Goal: Information Seeking & Learning: Find specific fact

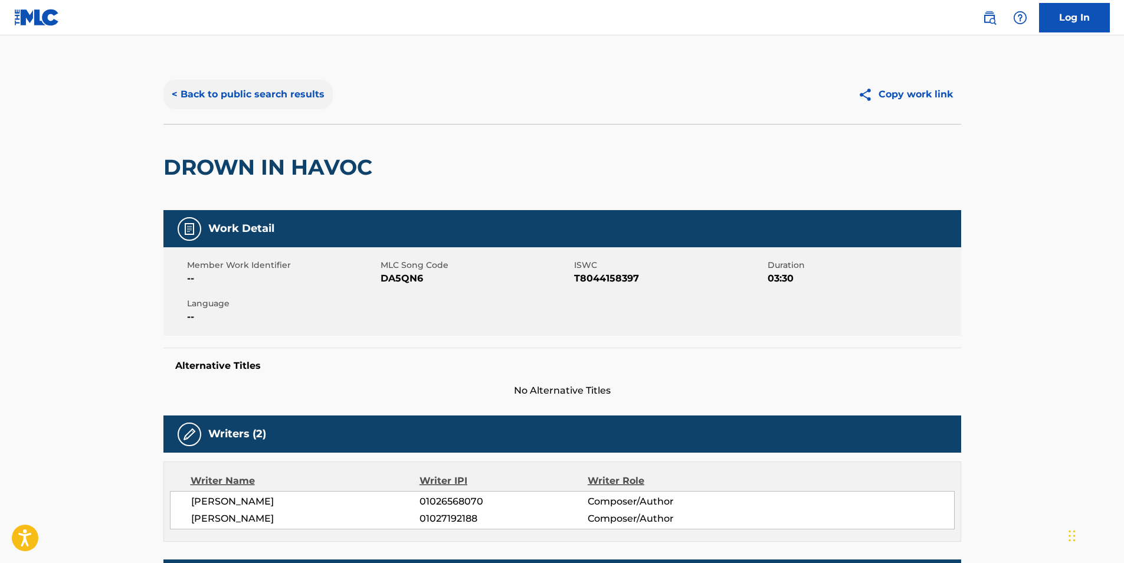
click at [237, 94] on button "< Back to public search results" at bounding box center [247, 95] width 169 height 30
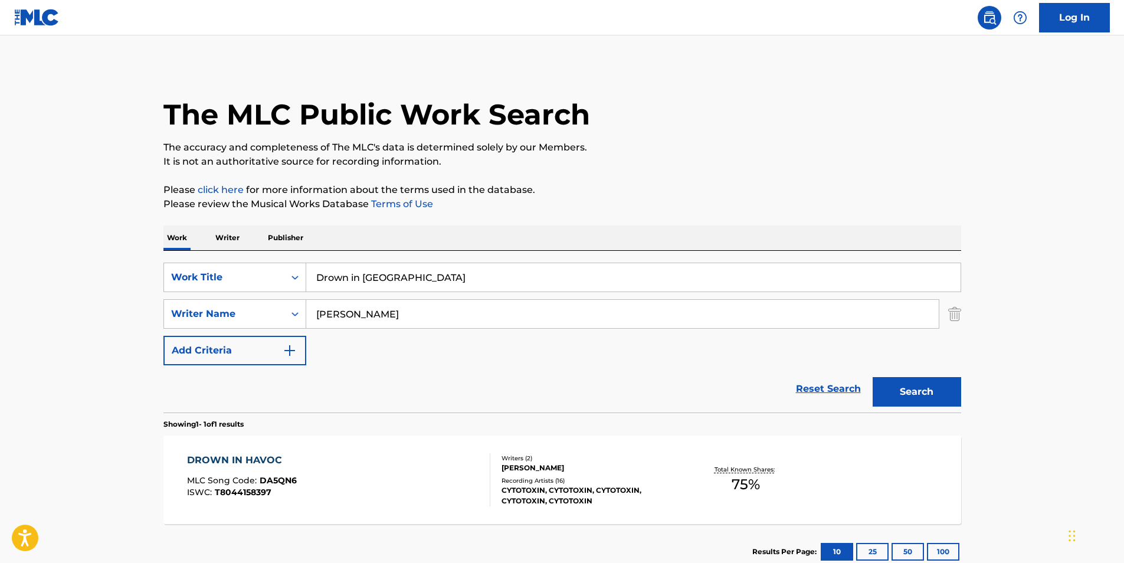
drag, startPoint x: 417, startPoint y: 272, endPoint x: 177, endPoint y: 235, distance: 242.9
click at [180, 279] on div "SearchWithCriteria76b517dc-745f-4658-9c4a-80c237623184 Work Title Drown in [GEO…" at bounding box center [562, 278] width 798 height 30
paste input "Star Gazing a Top the Temple of Dreams"
type input "Star Gazing a Top the Temple of Dreams"
drag, startPoint x: 483, startPoint y: 319, endPoint x: 235, endPoint y: 318, distance: 247.2
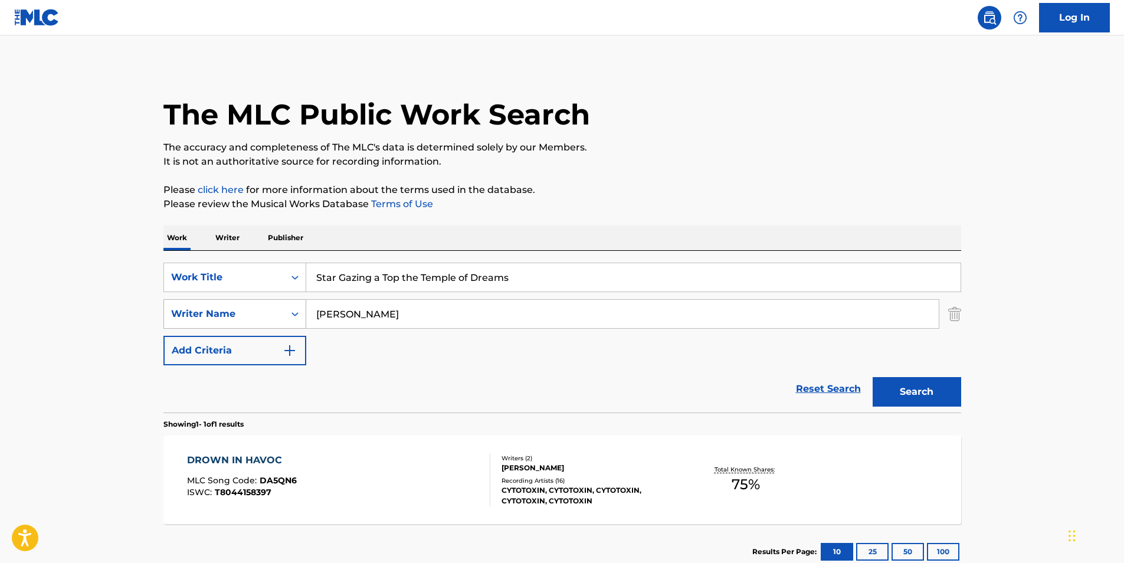
click at [235, 318] on div "SearchWithCriteriae3782f5a-b78e-4740-be2a-09694e289767 Writer Name [PERSON_NAME]" at bounding box center [562, 314] width 798 height 30
paste input "[PERSON_NAME]"
click at [774, 218] on div "The MLC Public Work Search The accuracy and completeness of The MLC's data is d…" at bounding box center [562, 322] width 826 height 515
click at [898, 395] on button "Search" at bounding box center [917, 392] width 89 height 30
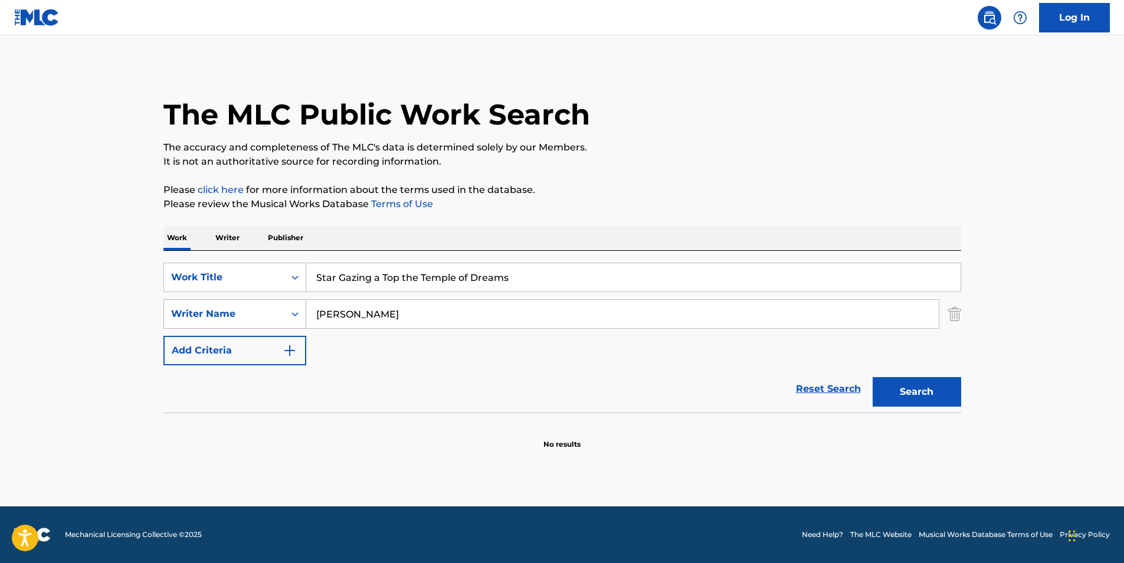
drag, startPoint x: 431, startPoint y: 316, endPoint x: 226, endPoint y: 316, distance: 204.8
click at [221, 316] on div "SearchWithCriteriae3782f5a-b78e-4740-be2a-09694e289767 Writer Name [PERSON_NAME]" at bounding box center [562, 314] width 798 height 30
paste input "[PERSON_NAME] [PERSON_NAME]"
type input "[PERSON_NAME] [PERSON_NAME]"
click at [905, 384] on button "Search" at bounding box center [917, 392] width 89 height 30
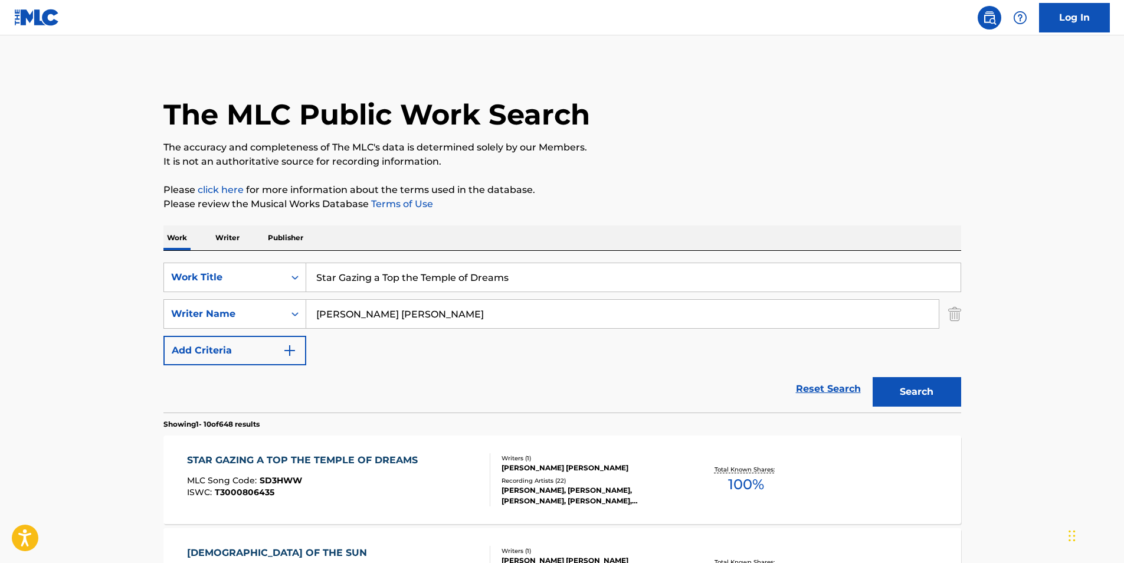
scroll to position [118, 0]
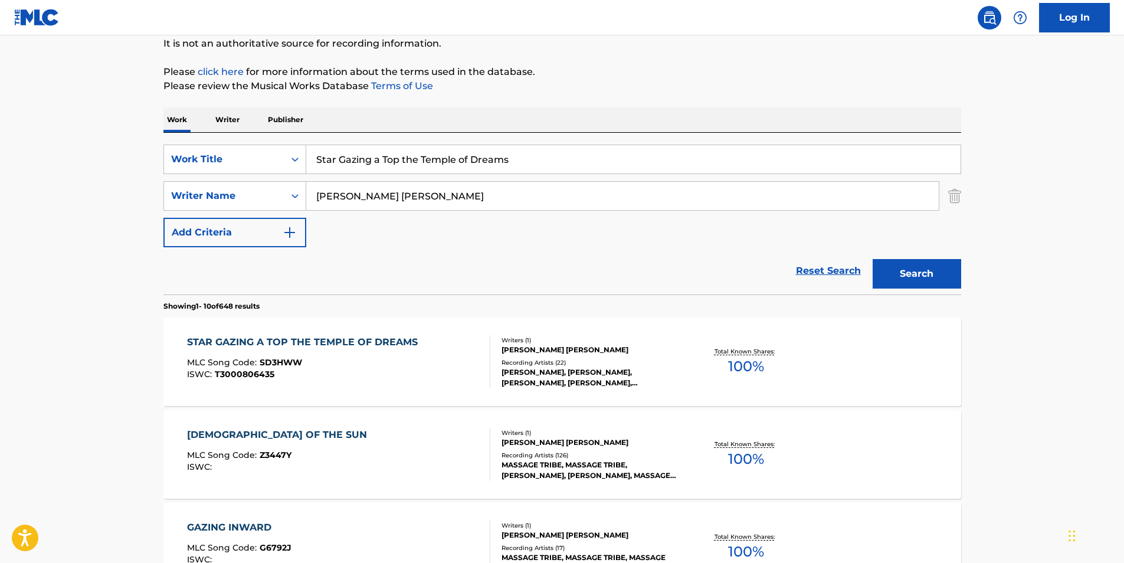
click at [324, 352] on div "STAR GAZING A TOP THE TEMPLE OF DREAMS MLC Song Code : SD3HWW ISWC : T3000806435" at bounding box center [305, 361] width 237 height 53
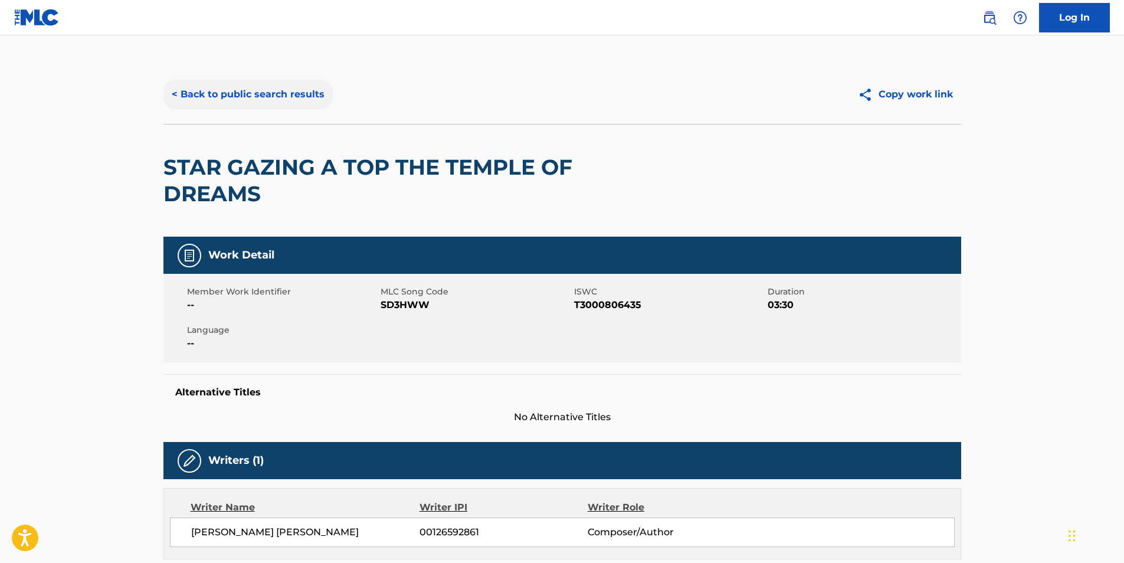
click at [241, 91] on button "< Back to public search results" at bounding box center [247, 95] width 169 height 30
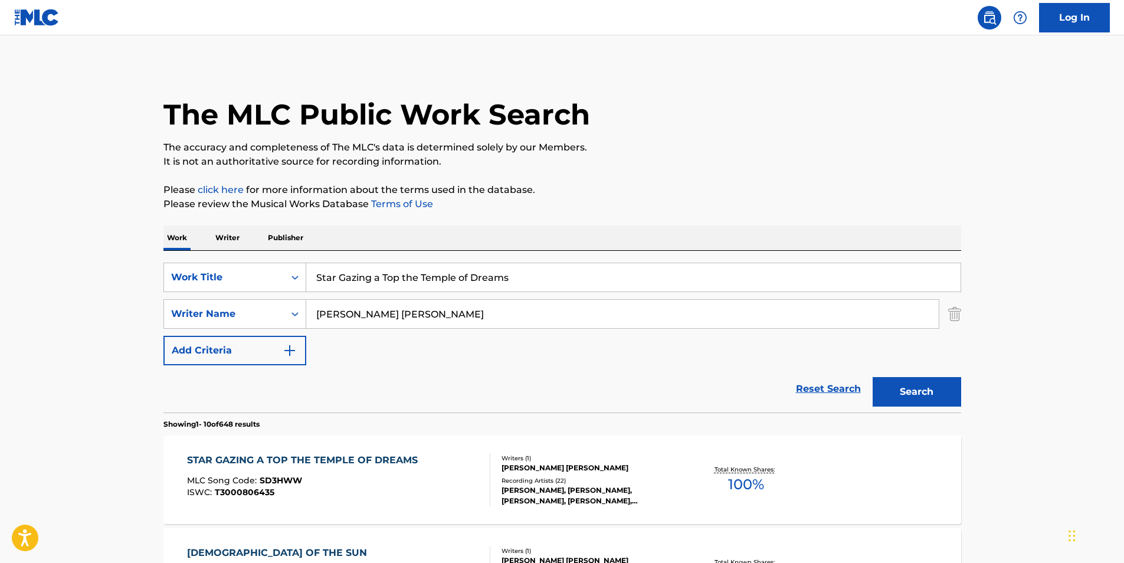
scroll to position [118, 0]
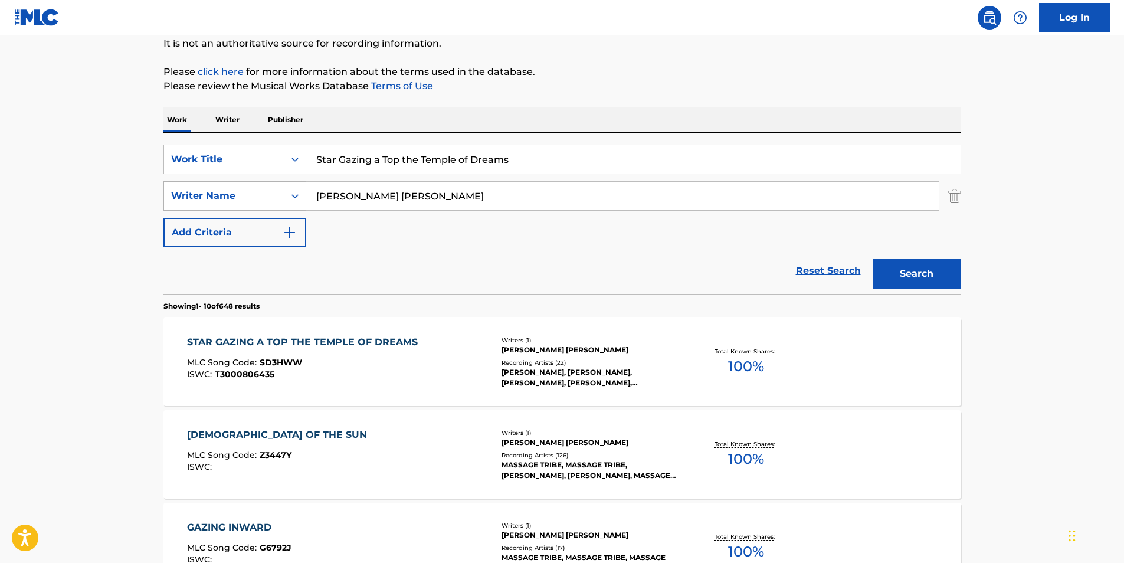
paste input "DRAG ME DOWN ACOUSTIC"
drag, startPoint x: 538, startPoint y: 162, endPoint x: 225, endPoint y: 199, distance: 315.5
click at [225, 199] on div "SearchWithCriteria76b517dc-745f-4658-9c4a-80c237623184 Work Title DRAG ME DOWN …" at bounding box center [562, 196] width 798 height 103
type input "DRAG ME DOWN ACOUSTIC"
drag, startPoint x: 455, startPoint y: 207, endPoint x: 240, endPoint y: 205, distance: 214.8
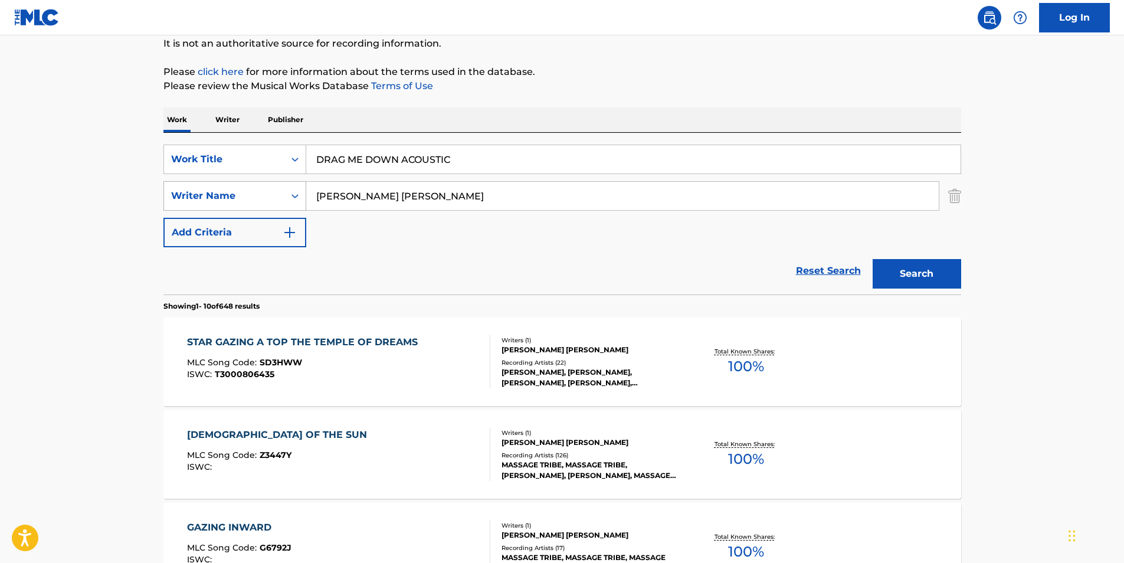
click at [240, 205] on div "SearchWithCriteriae3782f5a-b78e-4740-be2a-09694e289767 Writer Name [PERSON_NAME…" at bounding box center [562, 196] width 798 height 30
paste input "In Her Own Words"
click at [921, 272] on button "Search" at bounding box center [917, 274] width 89 height 30
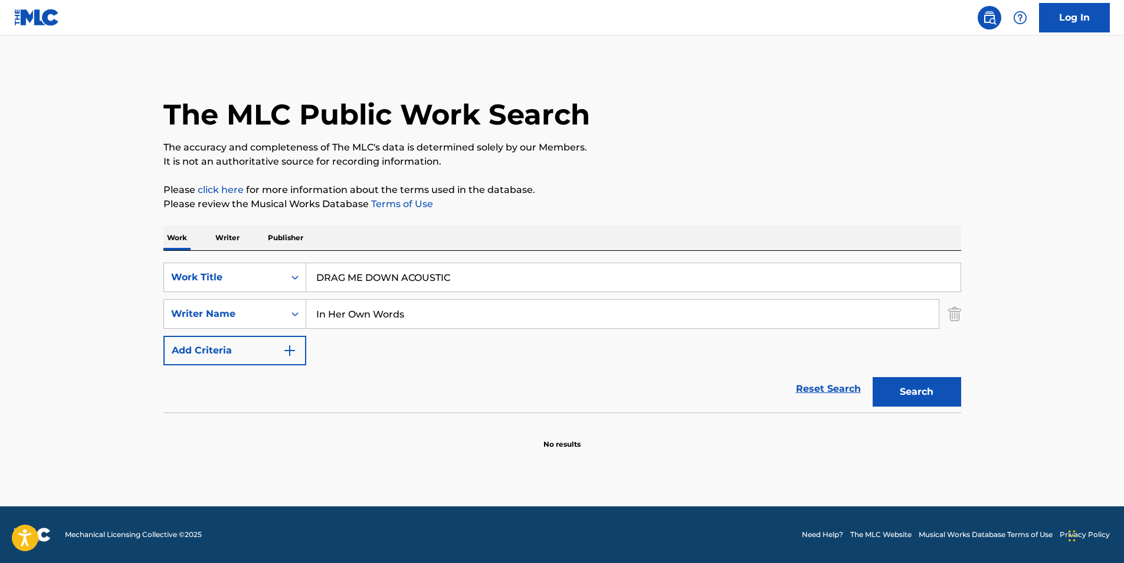
drag, startPoint x: 431, startPoint y: 304, endPoint x: 432, endPoint y: 319, distance: 15.4
click at [432, 319] on input "In Her Own Words" at bounding box center [622, 314] width 633 height 28
paste input "[PERSON_NAME]"
drag, startPoint x: 433, startPoint y: 317, endPoint x: 302, endPoint y: 322, distance: 130.5
click at [215, 322] on div "SearchWithCriteriae3782f5a-b78e-4740-be2a-09694e289767 Writer Name [PERSON_NAME]" at bounding box center [562, 314] width 798 height 30
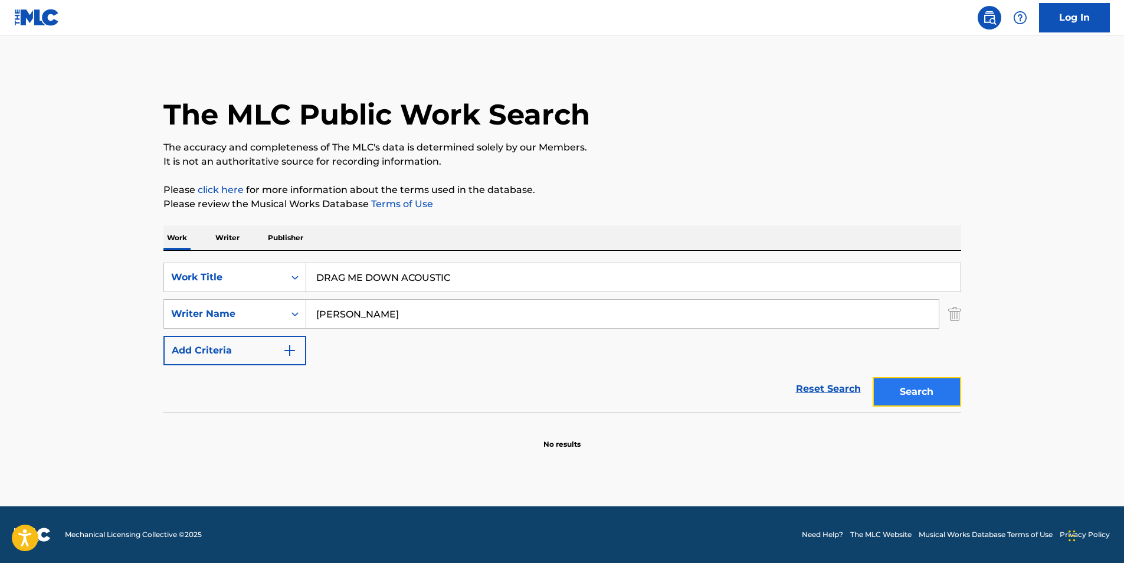
click at [899, 394] on button "Search" at bounding box center [917, 392] width 89 height 30
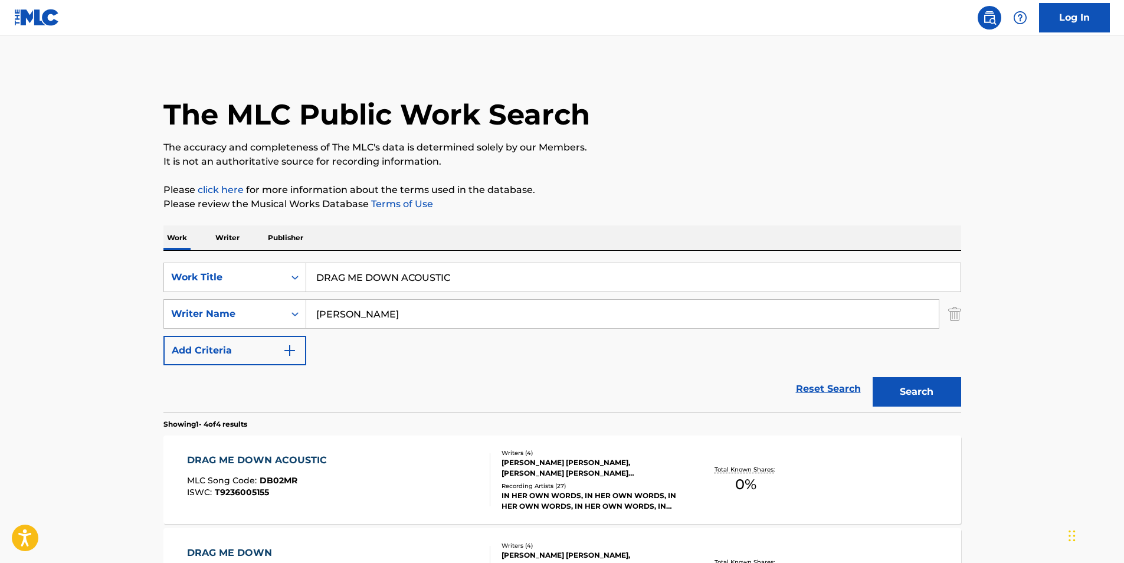
scroll to position [118, 0]
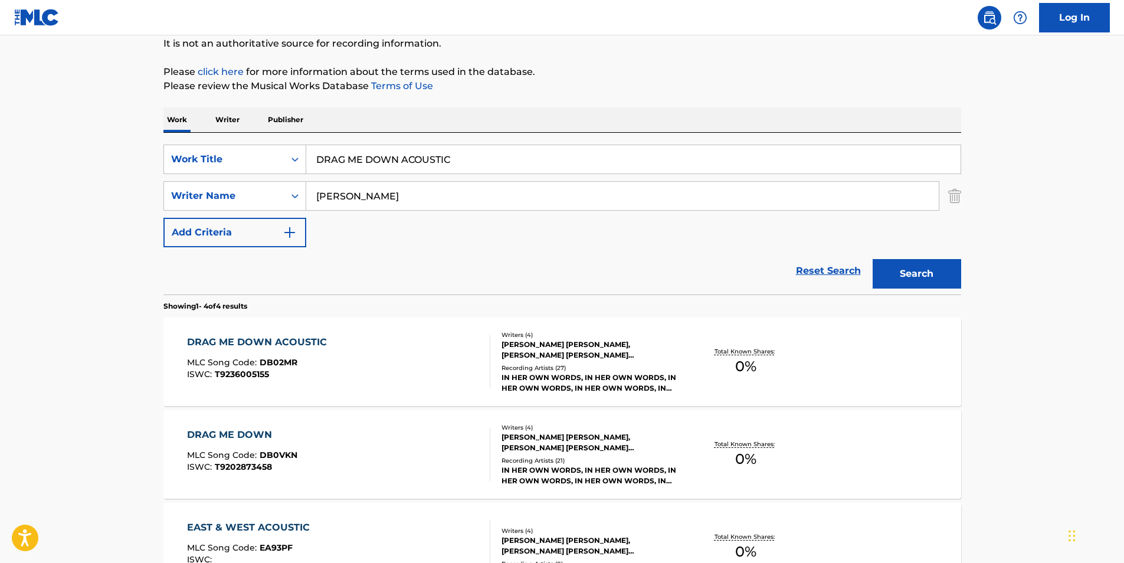
paste input "[PERSON_NAME] [PERSON_NAME]"
click at [952, 276] on button "Search" at bounding box center [917, 274] width 89 height 30
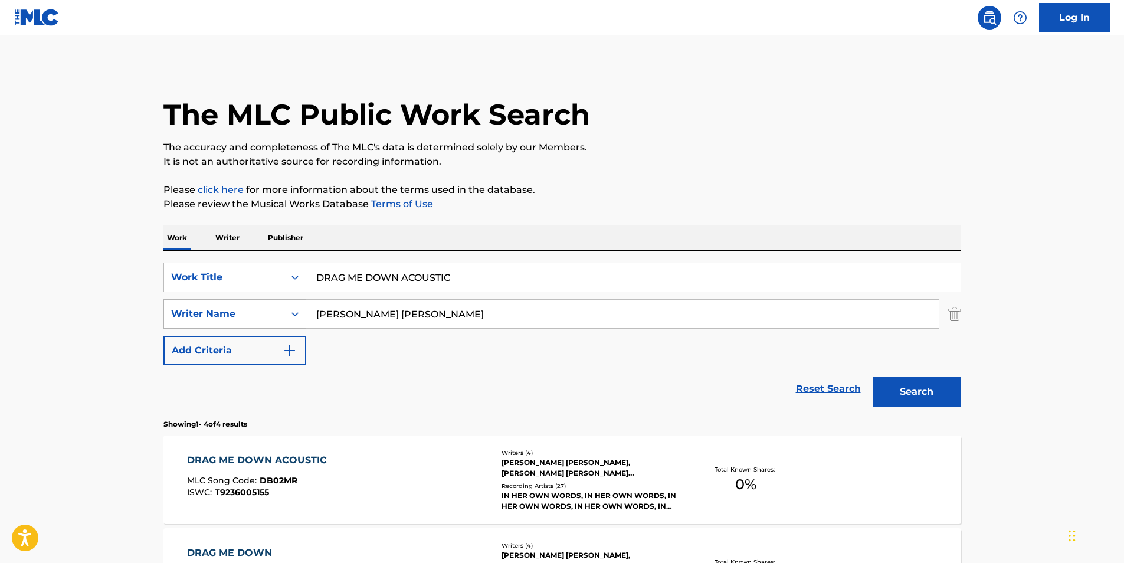
paste input "[PERSON_NAME] [PERSON_NAME]"
drag, startPoint x: 469, startPoint y: 313, endPoint x: 258, endPoint y: 317, distance: 210.7
click at [253, 317] on div "SearchWithCriteriae3782f5a-b78e-4740-be2a-09694e289767 Writer Name [PERSON_NAME…" at bounding box center [562, 314] width 798 height 30
click at [665, 199] on p "Please review the Musical Works Database Terms of Use" at bounding box center [562, 204] width 798 height 14
click at [909, 376] on div "Search" at bounding box center [914, 388] width 94 height 47
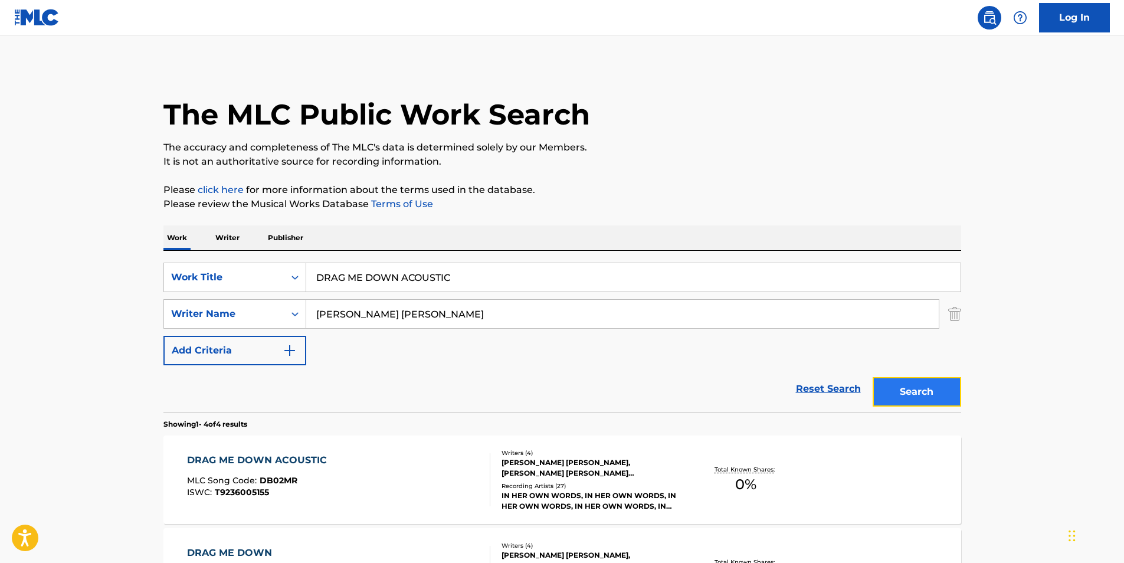
click at [898, 390] on button "Search" at bounding box center [917, 392] width 89 height 30
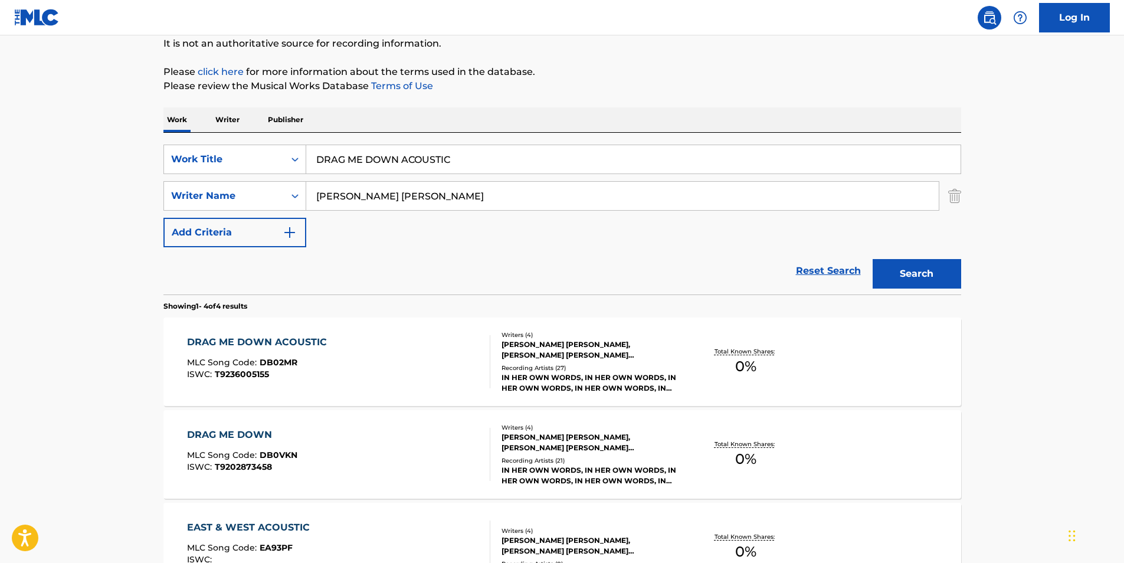
scroll to position [177, 0]
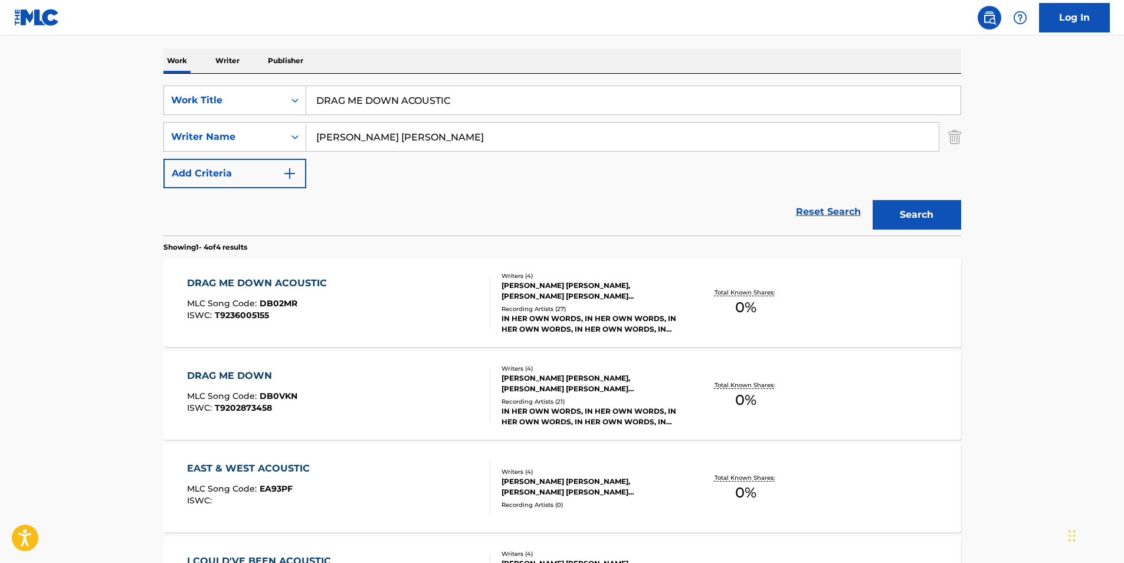
paste input "[PERSON_NAME] [PERSON_NAME]"
drag, startPoint x: 382, startPoint y: 137, endPoint x: 27, endPoint y: 163, distance: 356.2
click at [27, 163] on main "The MLC Public Work Search The accuracy and completeness of The MLC's data is d…" at bounding box center [562, 272] width 1124 height 828
type input "[PERSON_NAME] [PERSON_NAME]"
click at [902, 217] on button "Search" at bounding box center [917, 215] width 89 height 30
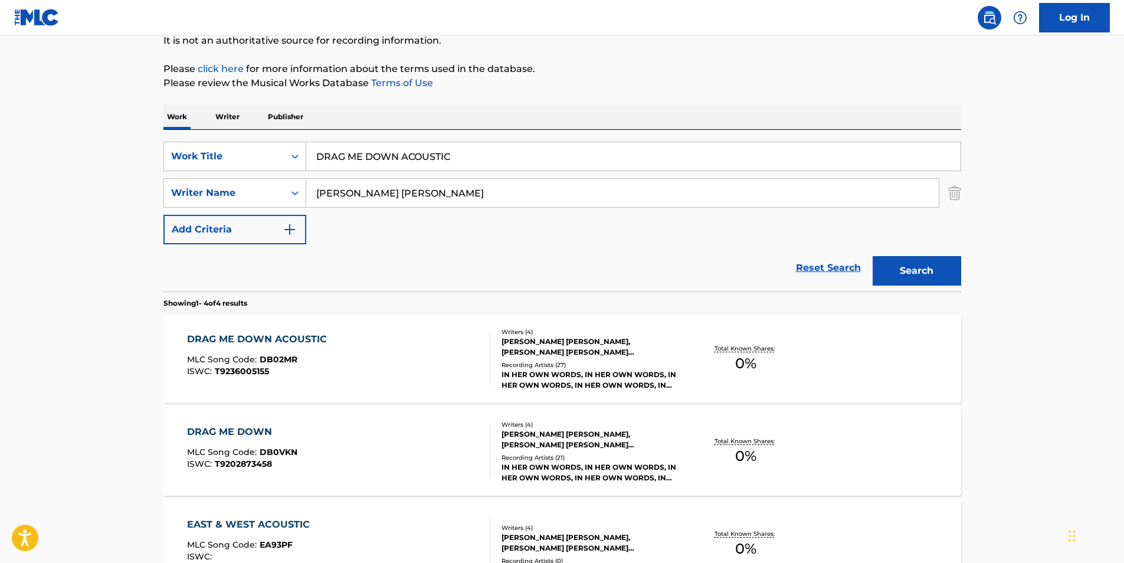
scroll to position [62, 0]
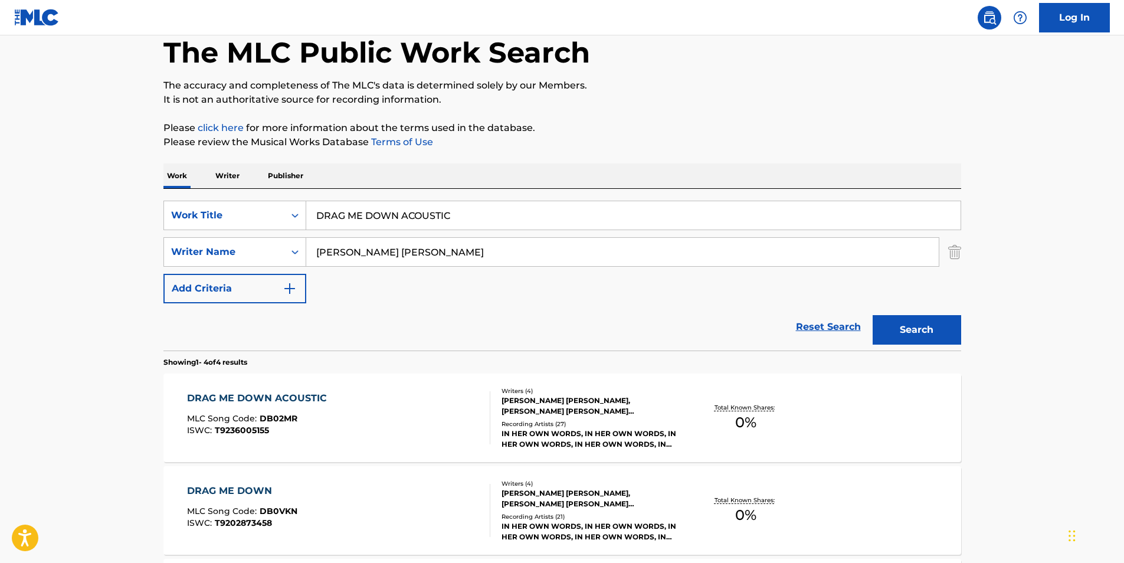
click at [250, 437] on div "DRAG ME DOWN ACOUSTIC MLC Song Code : DB02MR ISWC : T9236005155" at bounding box center [260, 417] width 146 height 53
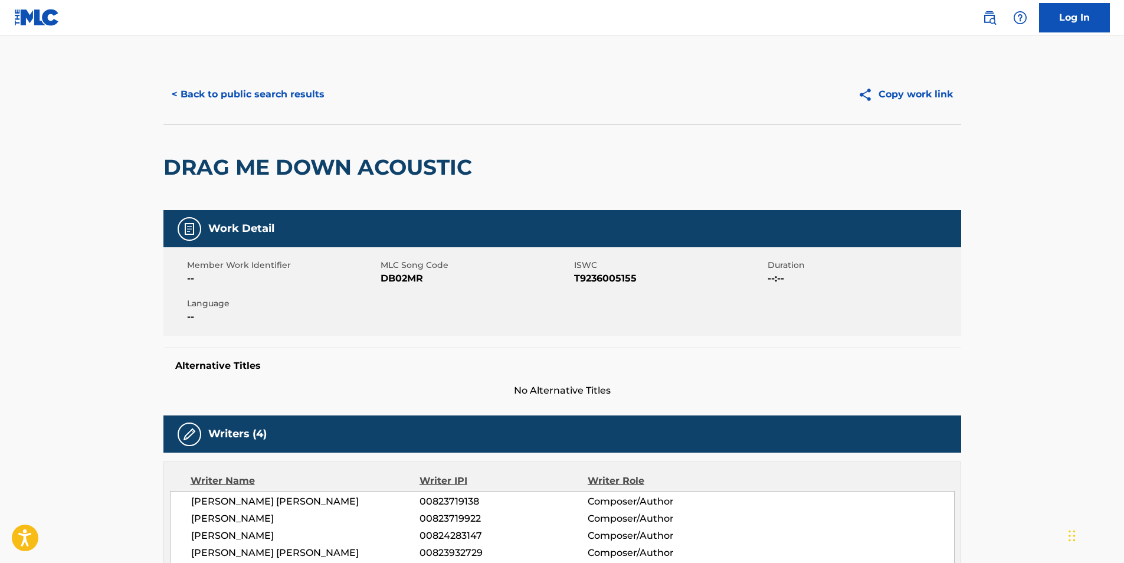
click at [392, 278] on span "DB02MR" at bounding box center [476, 278] width 191 height 14
copy span "DB02MR"
click at [273, 99] on button "< Back to public search results" at bounding box center [247, 95] width 169 height 30
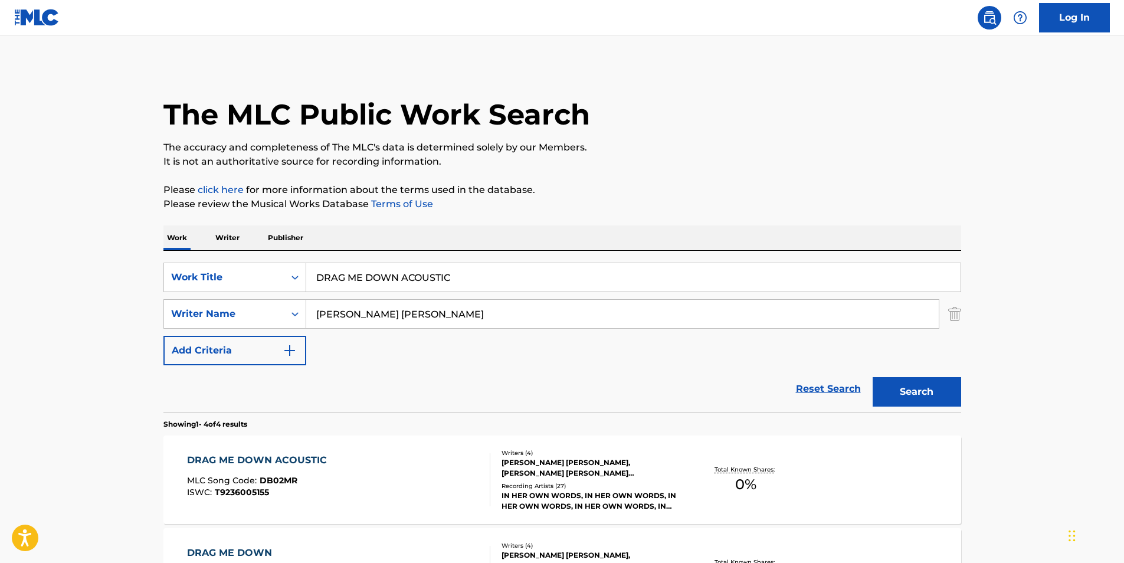
scroll to position [62, 0]
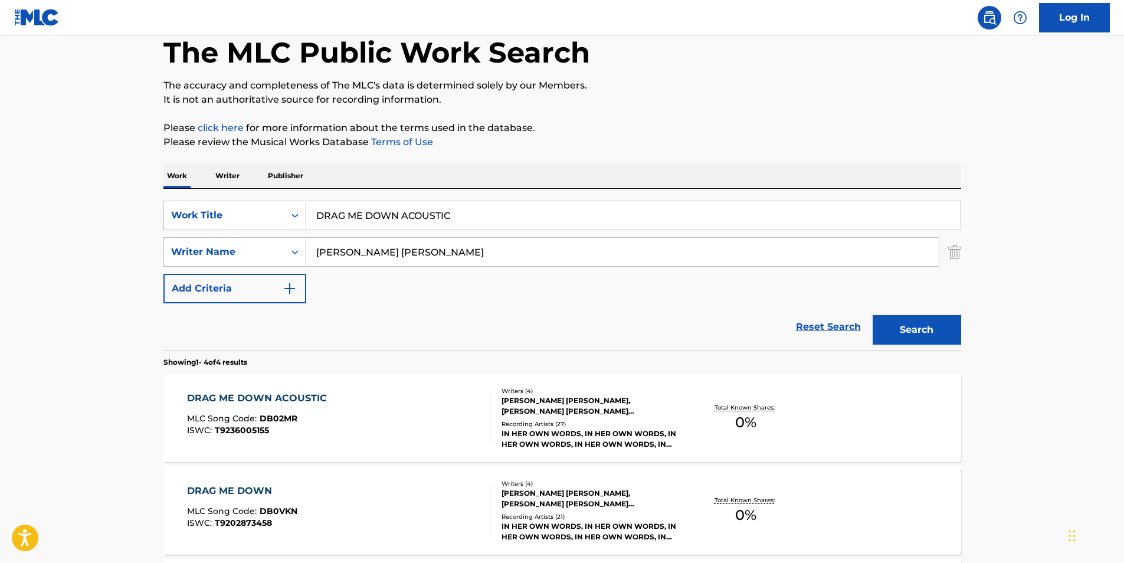
drag, startPoint x: 444, startPoint y: 220, endPoint x: 143, endPoint y: 210, distance: 301.1
click at [143, 210] on main "The MLC Public Work Search The accuracy and completeness of The MLC's data is d…" at bounding box center [562, 387] width 1124 height 828
paste input "YO LE PREGUNTO"
type input "YO LE PREGUNTO"
drag, startPoint x: 530, startPoint y: 262, endPoint x: 235, endPoint y: 282, distance: 295.7
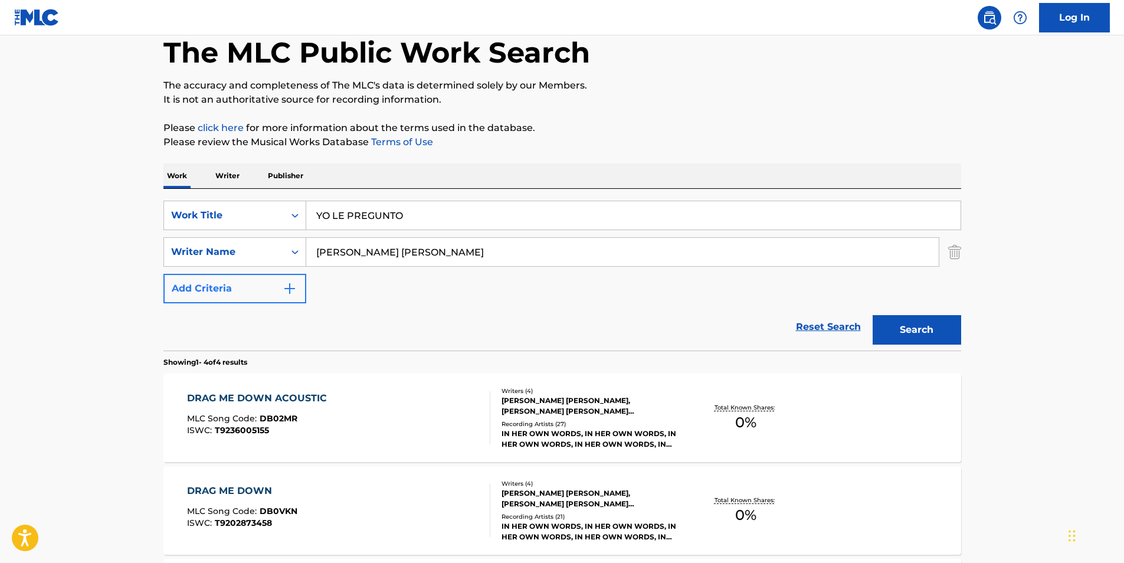
click at [235, 282] on div "SearchWithCriteria76b517dc-745f-4658-9c4a-80c237623184 Work Title YO LE PREGUNT…" at bounding box center [562, 252] width 798 height 103
paste input "[PERSON_NAME]"
click at [910, 335] on button "Search" at bounding box center [917, 330] width 89 height 30
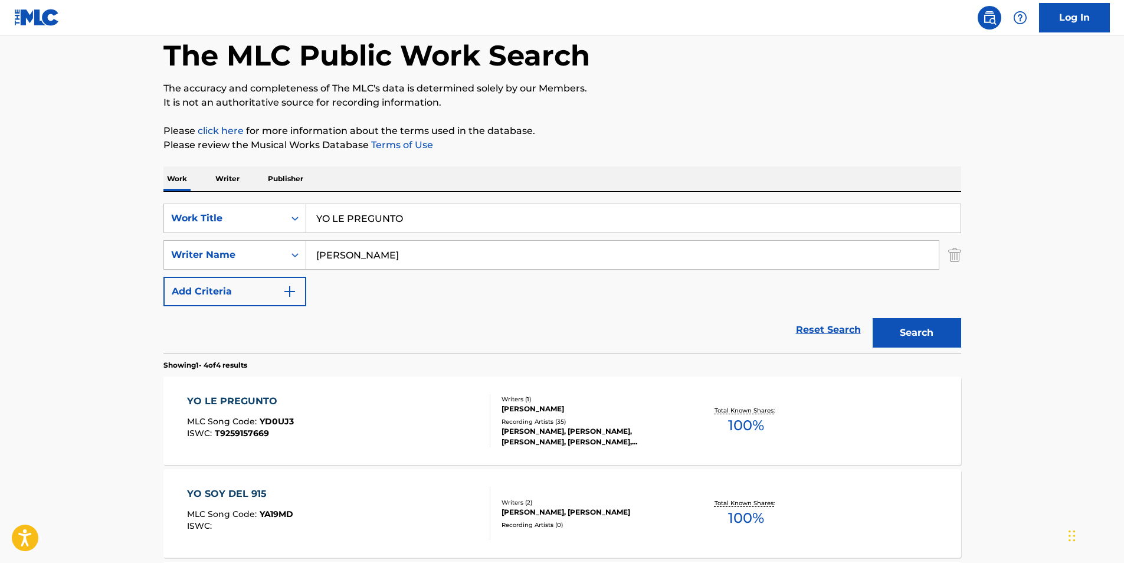
scroll to position [118, 0]
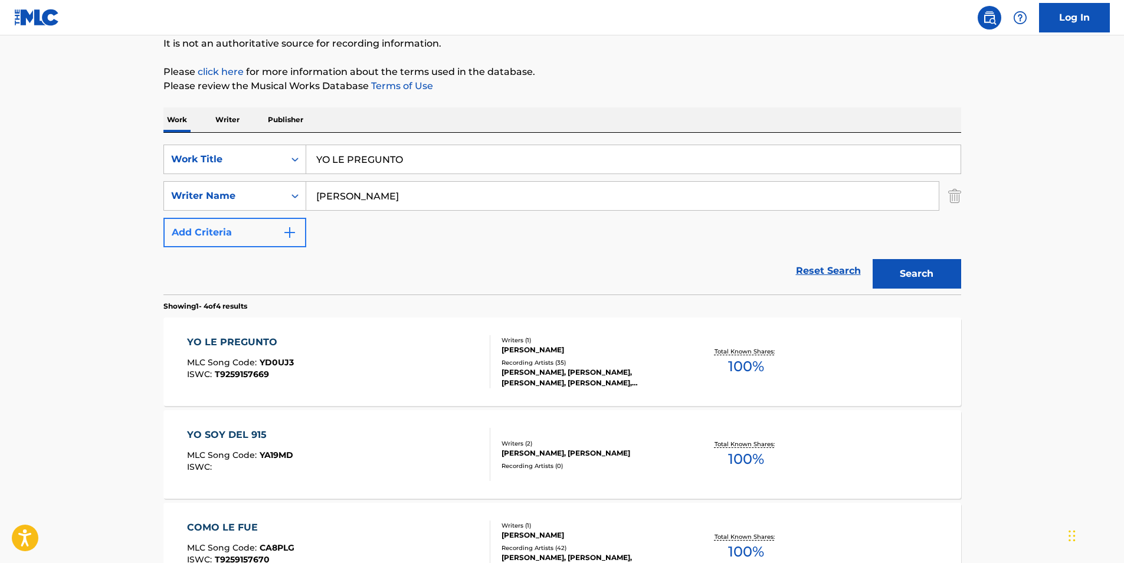
paste input "DGAR LIRA"
drag, startPoint x: 405, startPoint y: 189, endPoint x: 261, endPoint y: 218, distance: 146.9
click at [261, 218] on div "SearchWithCriteria76b517dc-745f-4658-9c4a-80c237623184 Work Title YO LE PREGUNT…" at bounding box center [562, 196] width 798 height 103
type input "[PERSON_NAME]"
click at [931, 276] on button "Search" at bounding box center [917, 274] width 89 height 30
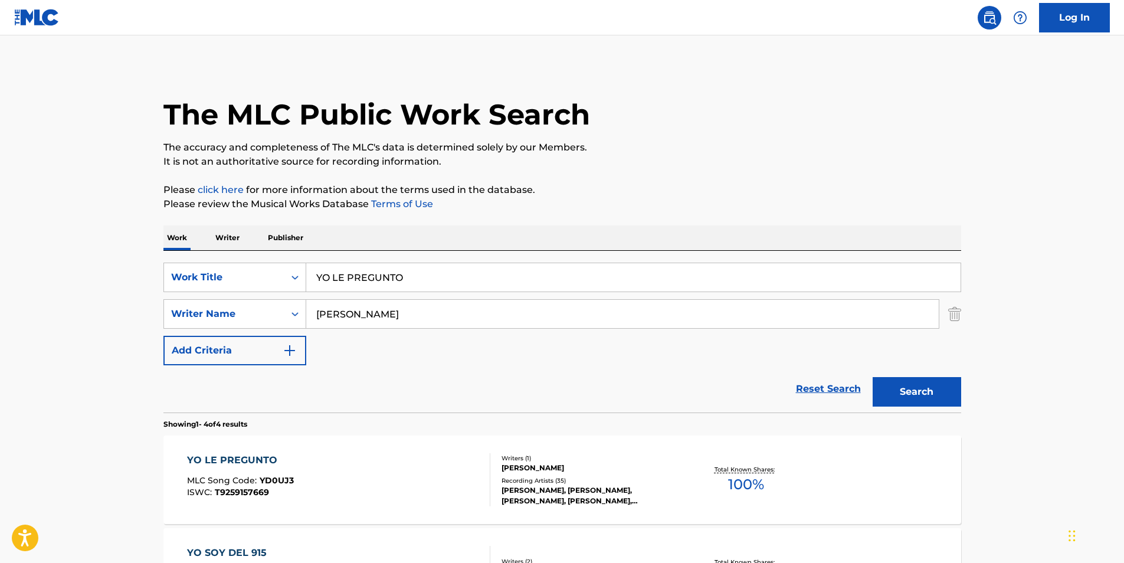
scroll to position [236, 0]
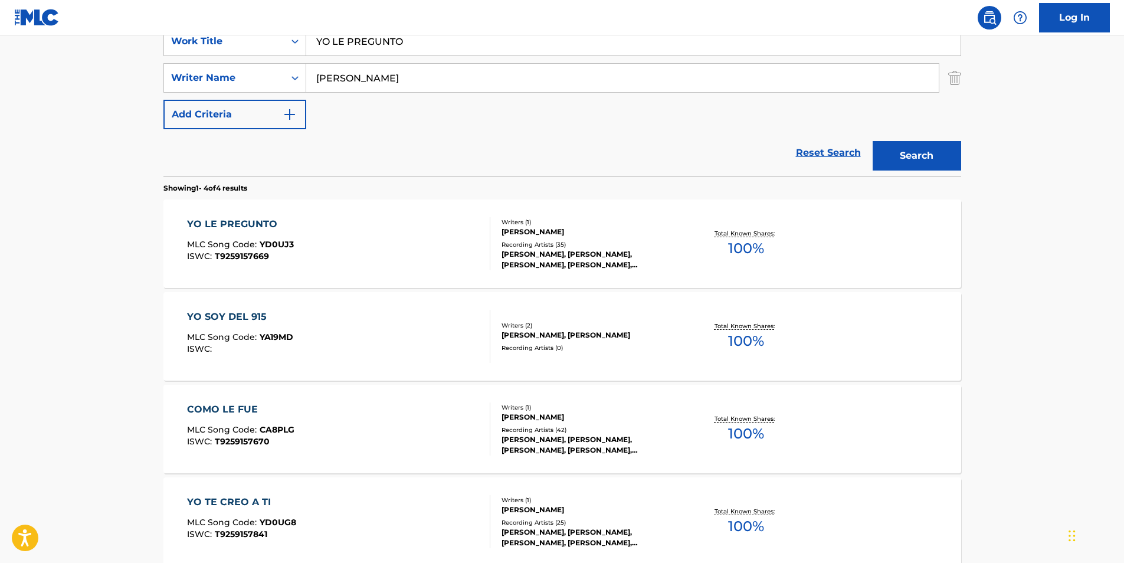
click at [290, 235] on div "YO LE PREGUNTO MLC Song Code : YD0UJ3 ISWC : T9259157669" at bounding box center [240, 243] width 107 height 53
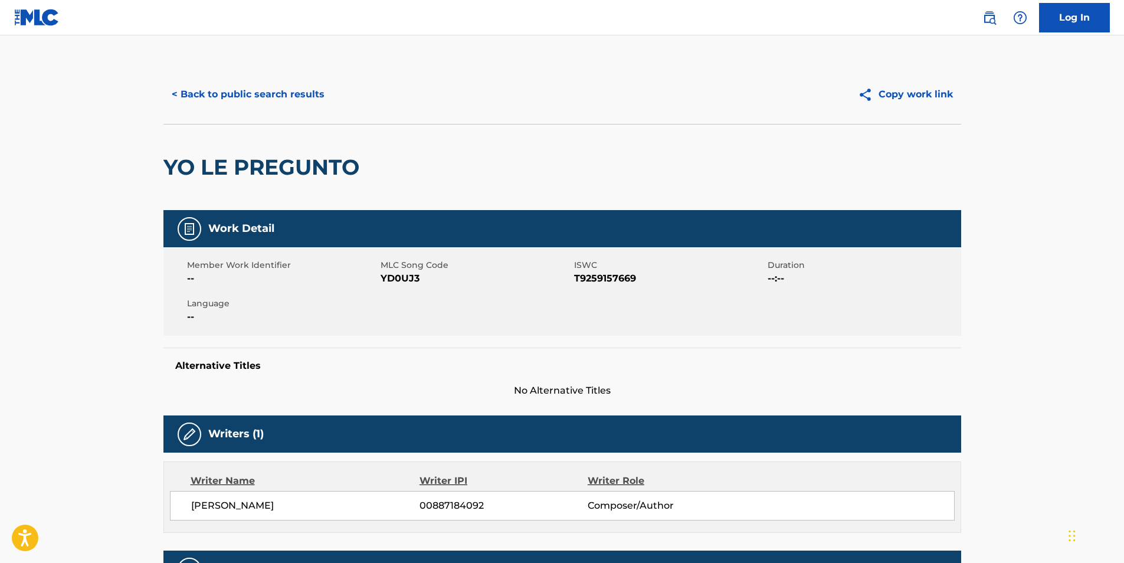
click at [408, 279] on span "YD0UJ3" at bounding box center [476, 278] width 191 height 14
copy span "YD0UJ3"
click at [309, 101] on button "< Back to public search results" at bounding box center [247, 95] width 169 height 30
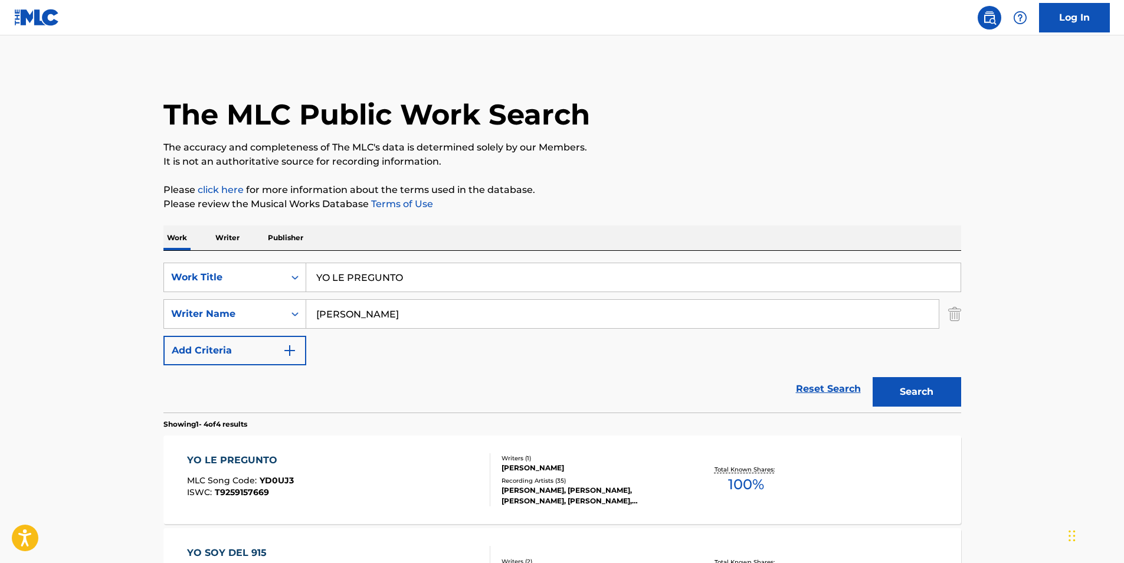
scroll to position [236, 0]
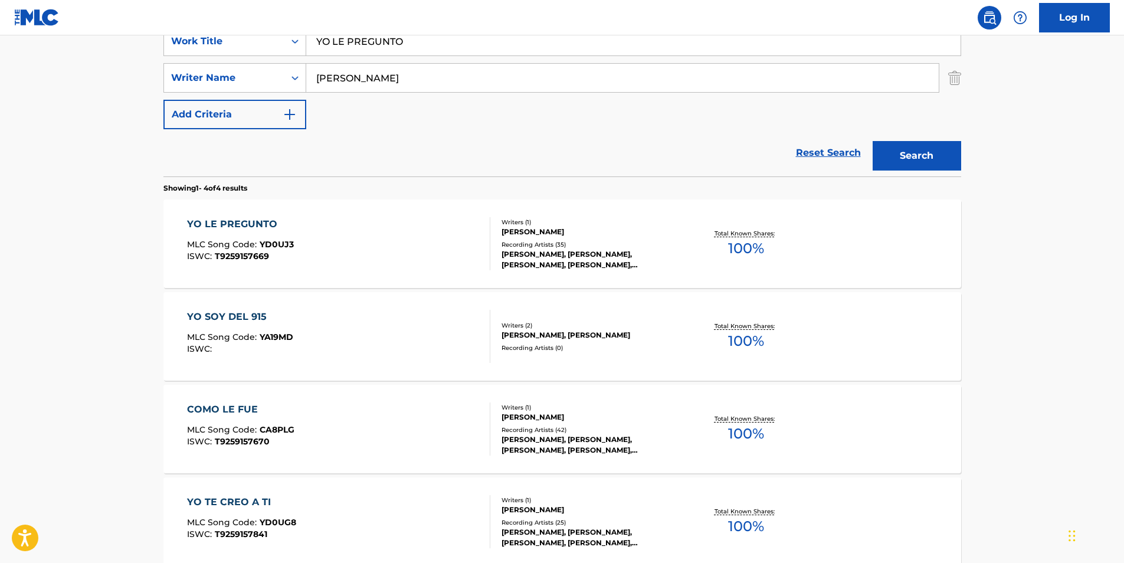
paste input "Girl In The Slayer Jacket"
drag, startPoint x: 438, startPoint y: 44, endPoint x: 25, endPoint y: 44, distance: 413.7
click at [25, 44] on main "The MLC Public Work Search The accuracy and completeness of The MLC's data is d…" at bounding box center [562, 213] width 1124 height 828
type input "Girl In The Slayer Jacket"
paste input "Pig Destroyer"
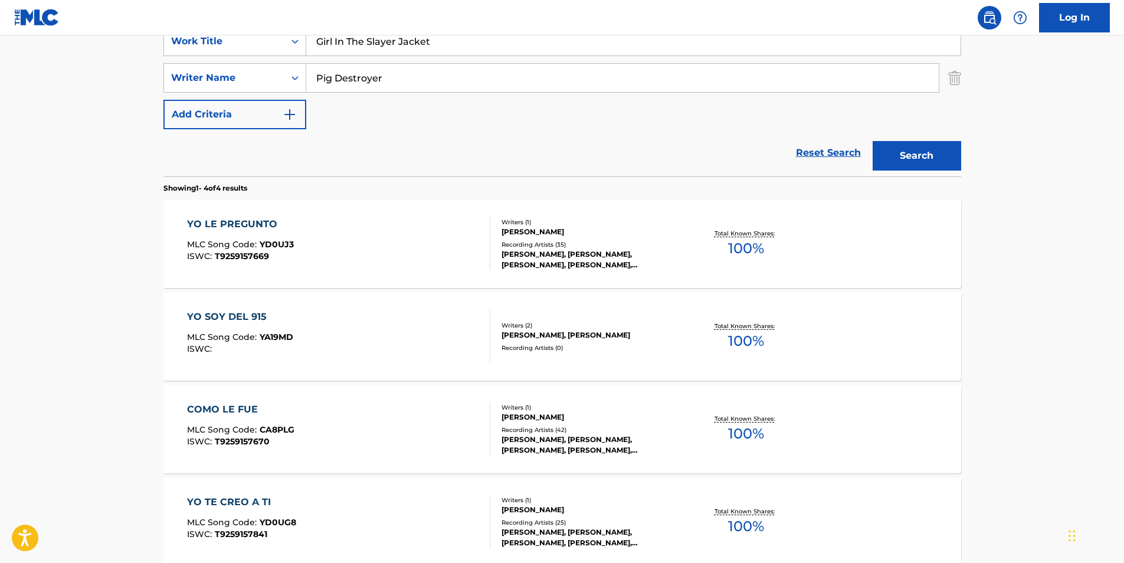
drag, startPoint x: 389, startPoint y: 80, endPoint x: 323, endPoint y: 95, distance: 67.8
click at [293, 84] on div "SearchWithCriteriae3782f5a-b78e-4740-be2a-09694e289767 Writer Name Pig Destroyer" at bounding box center [562, 78] width 798 height 30
click at [900, 163] on button "Search" at bounding box center [917, 156] width 89 height 30
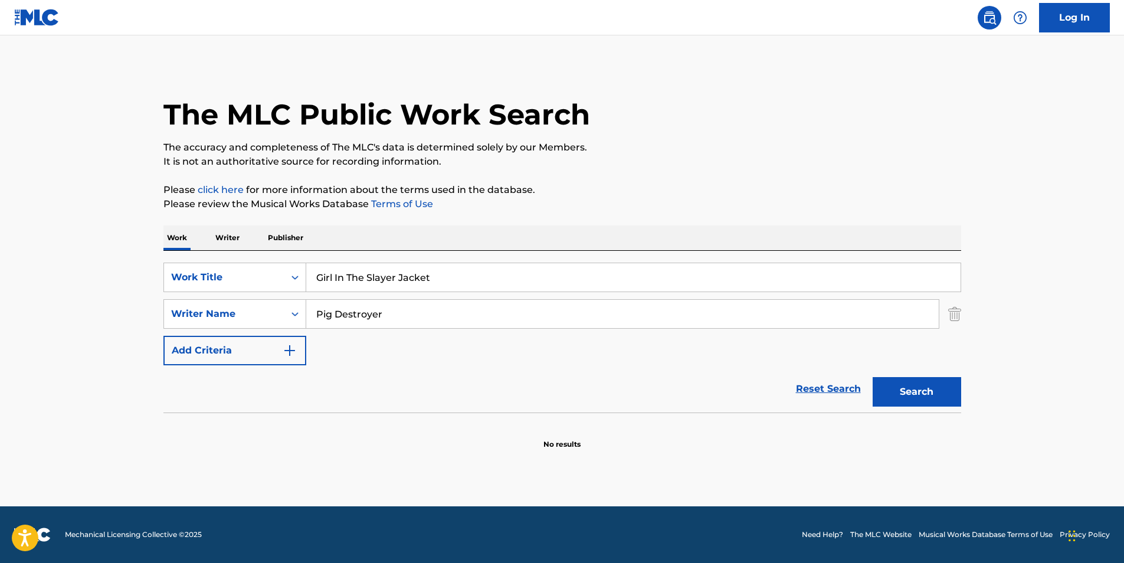
click at [539, 222] on div "The MLC Public Work Search The accuracy and completeness of The MLC's data is d…" at bounding box center [562, 257] width 826 height 385
drag, startPoint x: 409, startPoint y: 315, endPoint x: 197, endPoint y: 313, distance: 211.9
click at [197, 313] on div "SearchWithCriteriae3782f5a-b78e-4740-be2a-09694e289767 Writer Name Pig Destroyer" at bounding box center [562, 314] width 798 height 30
paste input "[PERSON_NAME]"
click at [926, 375] on div "Search" at bounding box center [914, 388] width 94 height 47
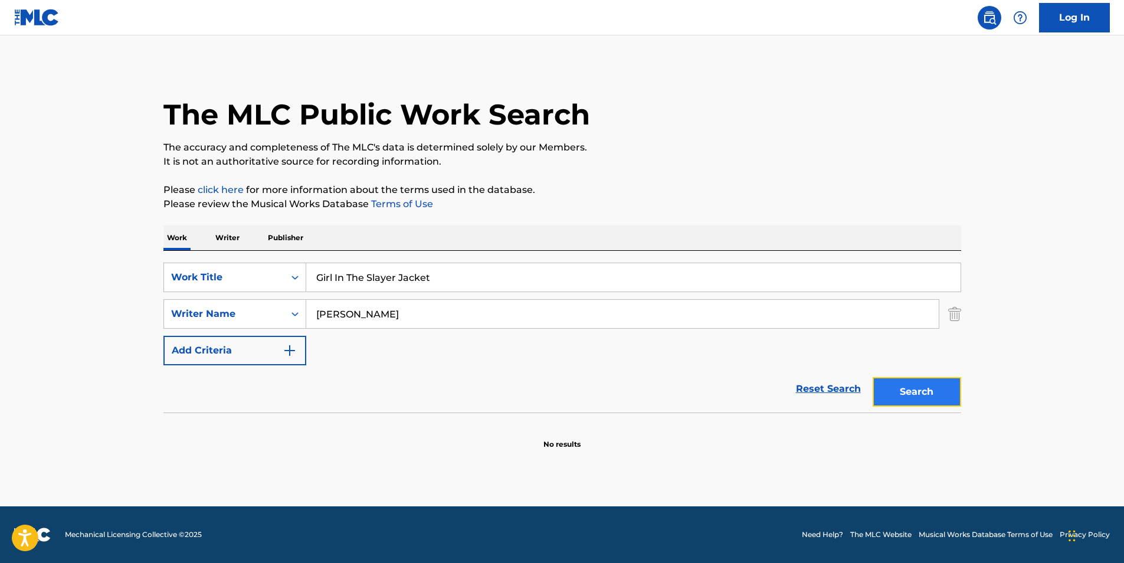
click at [919, 382] on button "Search" at bounding box center [917, 392] width 89 height 30
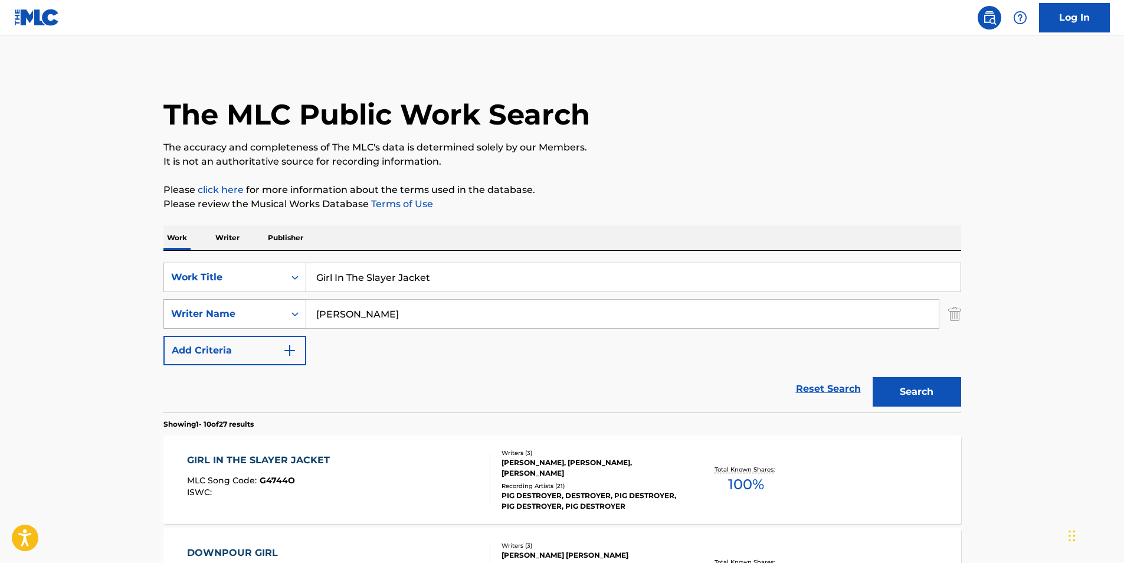
drag, startPoint x: 402, startPoint y: 318, endPoint x: 385, endPoint y: 257, distance: 63.1
click at [163, 313] on div "SearchWithCriteriae3782f5a-b78e-4740-be2a-09694e289767 Writer Name [PERSON_NAME]" at bounding box center [562, 314] width 798 height 30
paste input "[PERSON_NAME]"
click at [874, 387] on button "Search" at bounding box center [917, 392] width 89 height 30
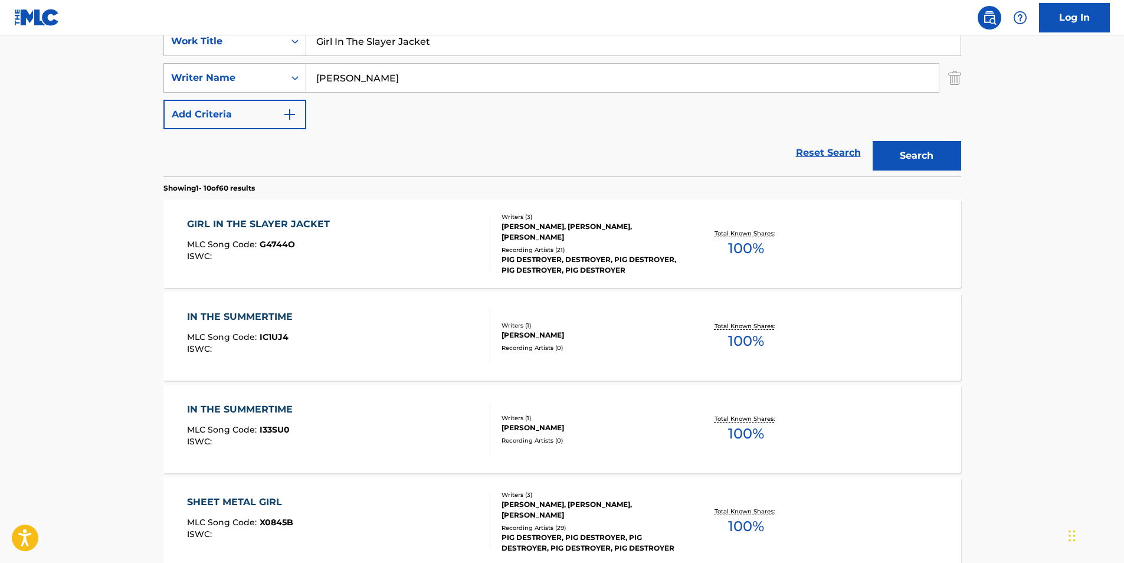
paste input "[PERSON_NAME]"
drag, startPoint x: 414, startPoint y: 80, endPoint x: 287, endPoint y: 73, distance: 127.1
click at [287, 73] on div "SearchWithCriteriae3782f5a-b78e-4740-be2a-09694e289767 Writer Name [PERSON_NAME]" at bounding box center [562, 78] width 798 height 30
type input "[PERSON_NAME]"
click at [927, 163] on button "Search" at bounding box center [917, 156] width 89 height 30
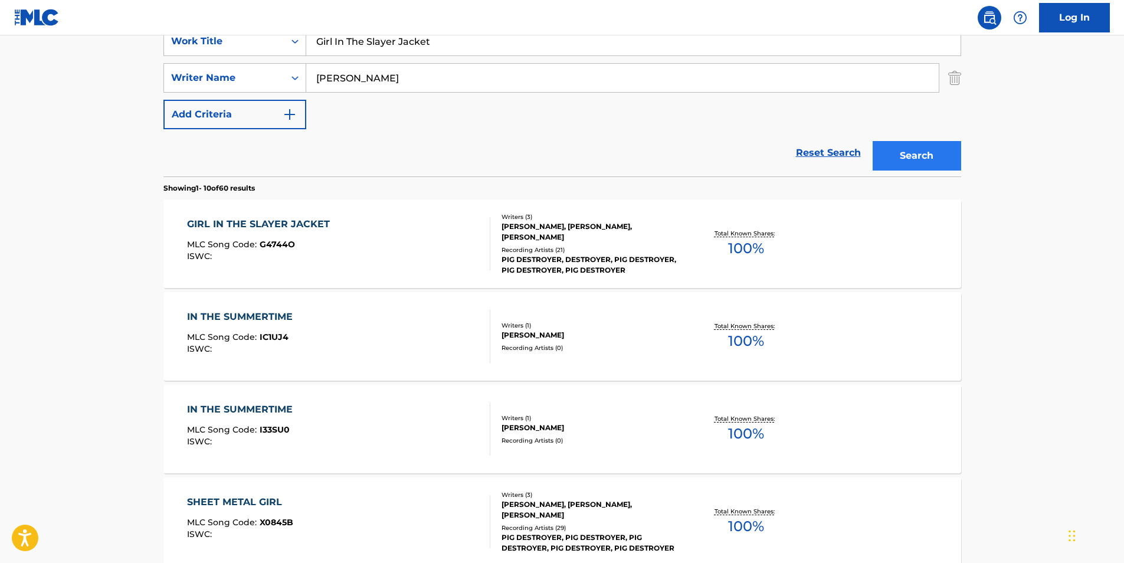
scroll to position [0, 0]
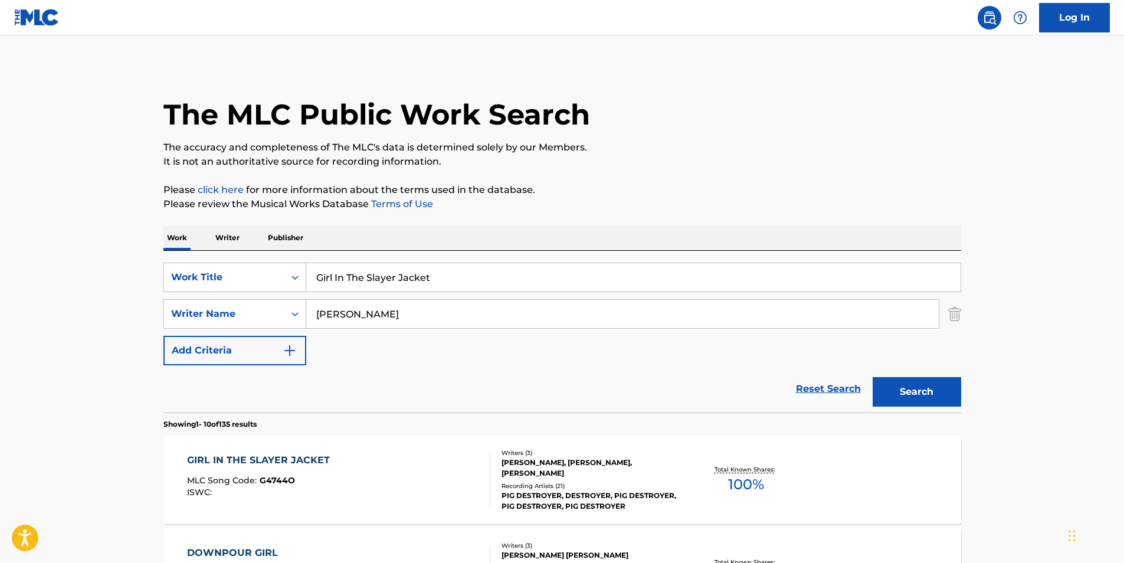
click at [299, 492] on div "ISWC :" at bounding box center [261, 492] width 149 height 9
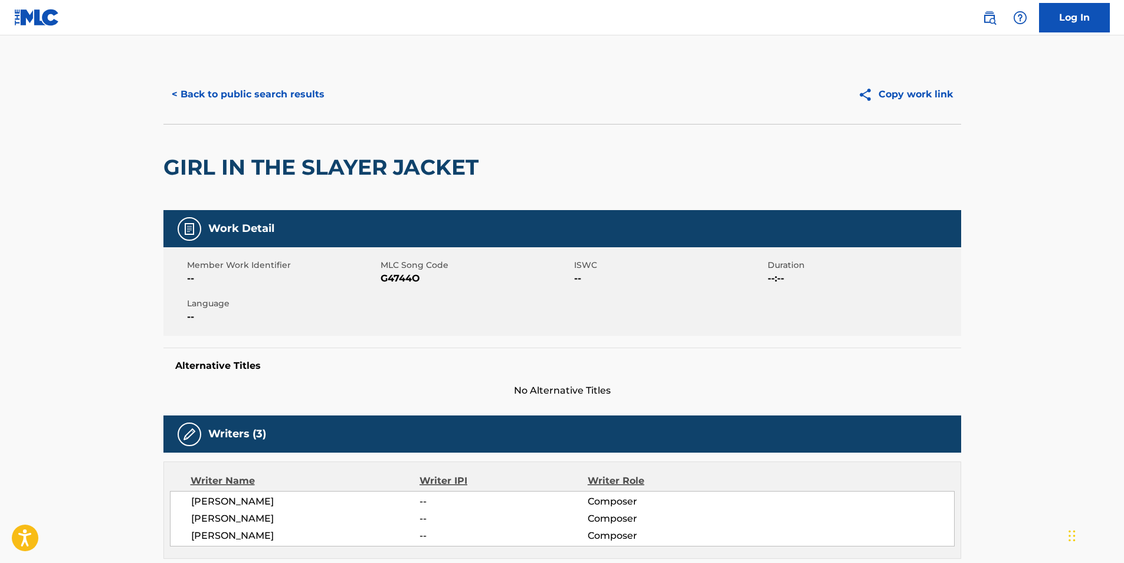
click at [401, 275] on span "G4744O" at bounding box center [476, 278] width 191 height 14
click at [401, 276] on span "G4744O" at bounding box center [476, 278] width 191 height 14
copy span "G4744O"
click at [263, 91] on button "< Back to public search results" at bounding box center [247, 95] width 169 height 30
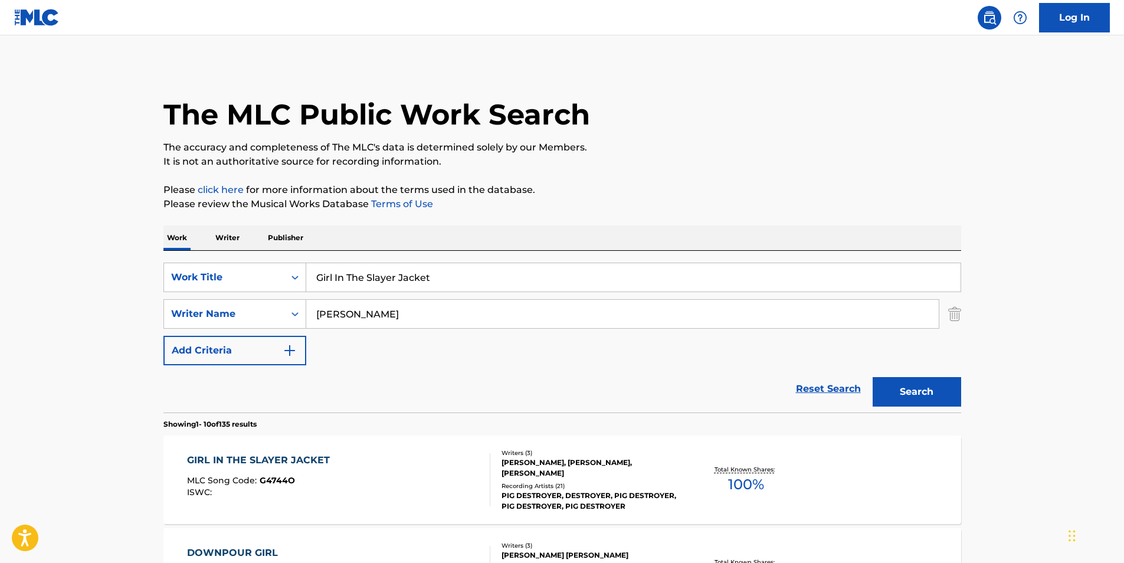
drag, startPoint x: 465, startPoint y: 273, endPoint x: 175, endPoint y: 293, distance: 290.4
click at [250, 305] on div "SearchWithCriteria76b517dc-745f-4658-9c4a-80c237623184 Work Title Girl In The S…" at bounding box center [562, 314] width 798 height 103
paste input "1969 TIME"
type input "1969 TIME"
click at [0, 247] on html "Accessibility Screen-Reader Guide, Feedback, and Issue Reporting | New window 0…" at bounding box center [562, 281] width 1124 height 563
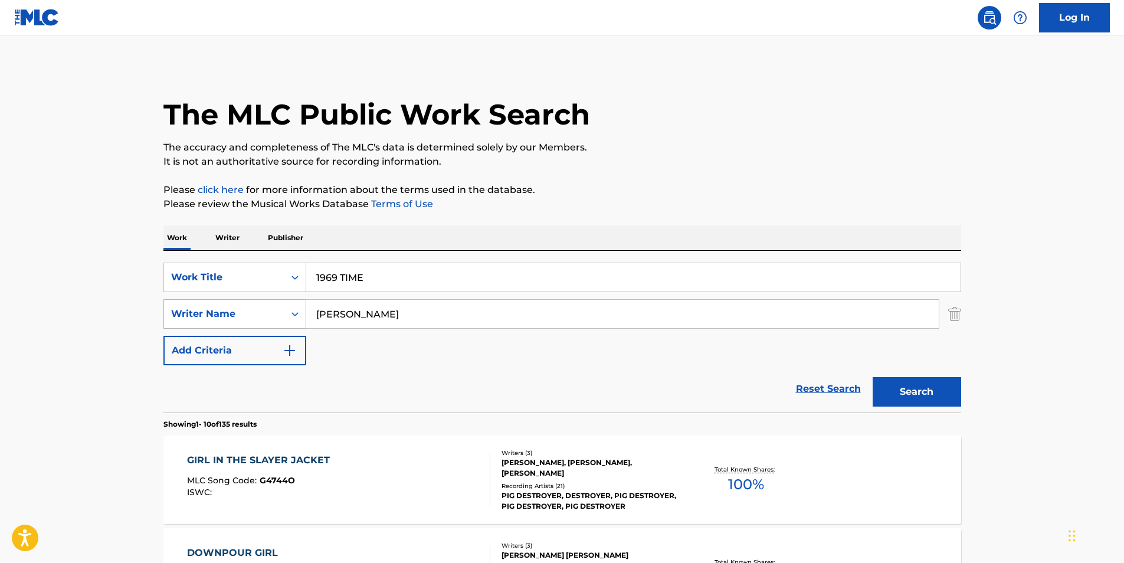
paste input "Pluxry SkUrt"
drag, startPoint x: 422, startPoint y: 317, endPoint x: 196, endPoint y: 323, distance: 225.5
click at [196, 323] on div "SearchWithCriteriae3782f5a-b78e-4740-be2a-09694e289767 Writer Name Pluxry SkUrt" at bounding box center [562, 314] width 798 height 30
click at [892, 382] on button "Search" at bounding box center [917, 392] width 89 height 30
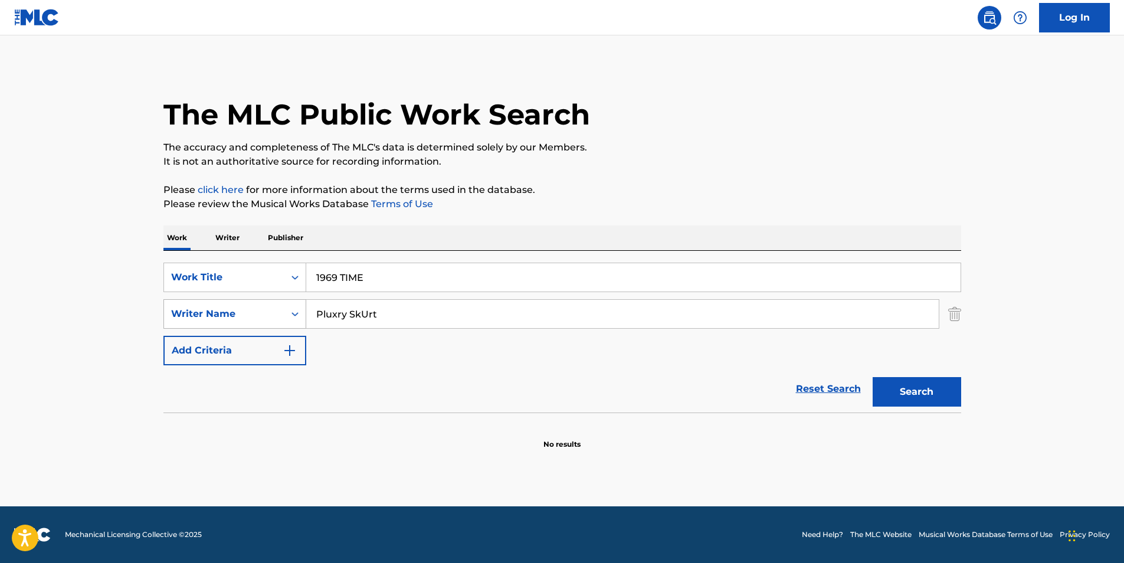
drag, startPoint x: 284, startPoint y: 319, endPoint x: 228, endPoint y: 327, distance: 56.7
click at [228, 327] on div "SearchWithCriteriae3782f5a-b78e-4740-be2a-09694e289767 Writer Name Pluxry SkUrt" at bounding box center [562, 314] width 798 height 30
paste input "[PERSON_NAME]"
type input "[PERSON_NAME]"
click at [905, 391] on button "Search" at bounding box center [917, 392] width 89 height 30
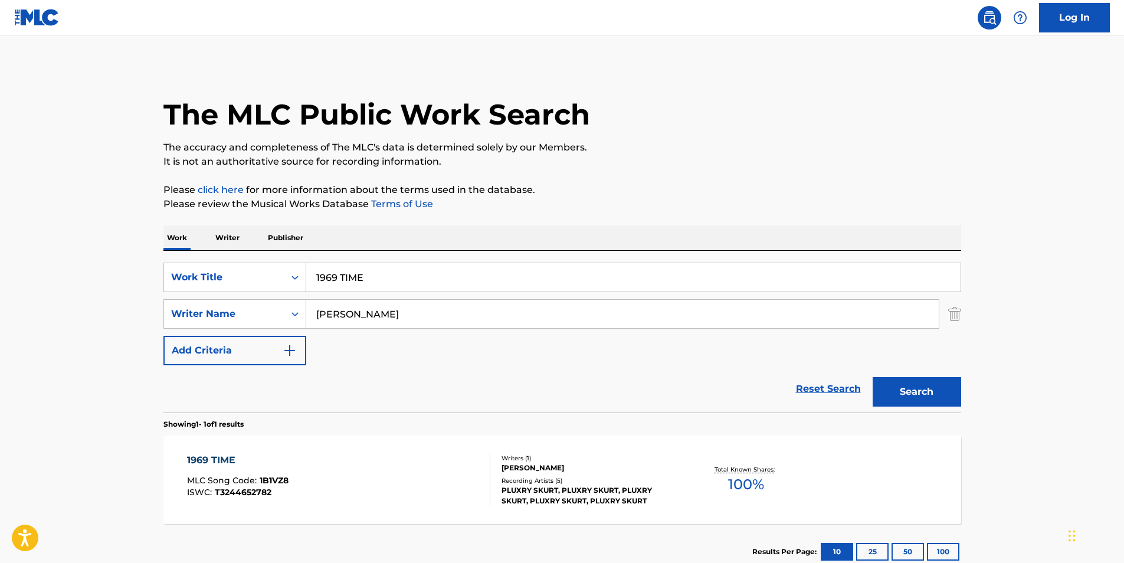
click at [302, 457] on div "1969 TIME MLC Song Code : 1B1VZ8 ISWC : T3244652782" at bounding box center [338, 479] width 303 height 53
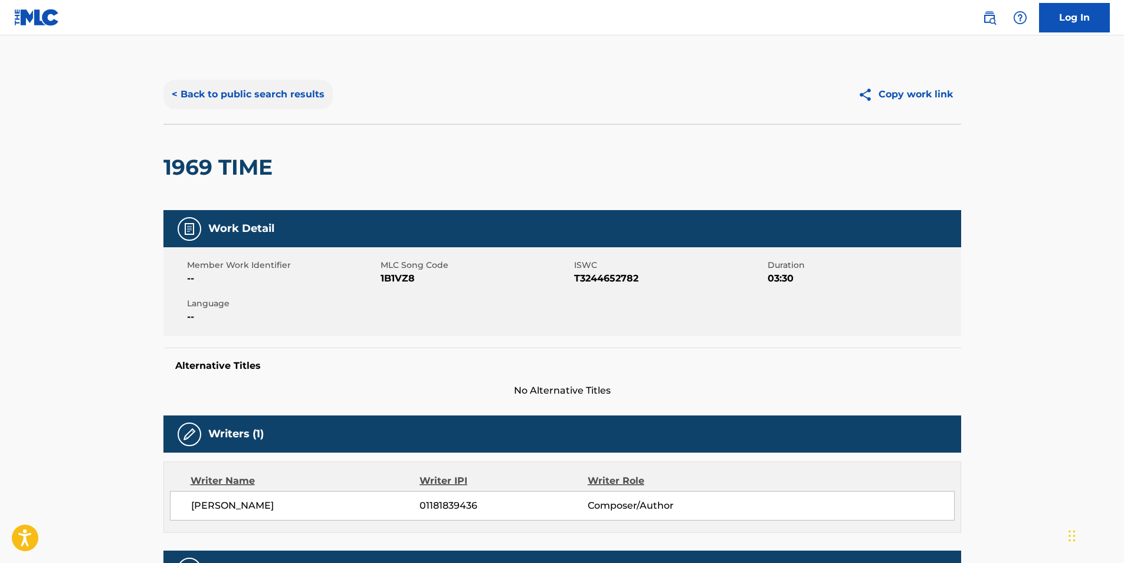
click at [229, 99] on button "< Back to public search results" at bounding box center [247, 95] width 169 height 30
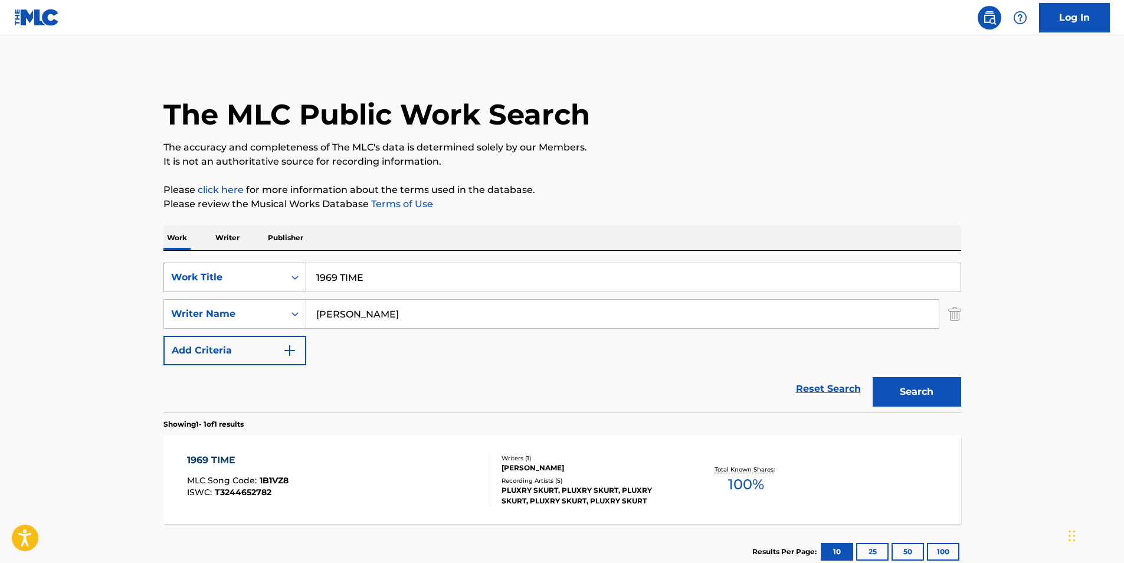
paste input "Petals Fall at Night"
drag, startPoint x: 407, startPoint y: 276, endPoint x: 248, endPoint y: 276, distance: 158.1
click at [252, 276] on div "SearchWithCriteria76b517dc-745f-4658-9c4a-80c237623184 Work Title 1969 TIME" at bounding box center [562, 278] width 798 height 30
type input "Petals Fall at Night"
drag, startPoint x: 471, startPoint y: 316, endPoint x: 208, endPoint y: 344, distance: 264.1
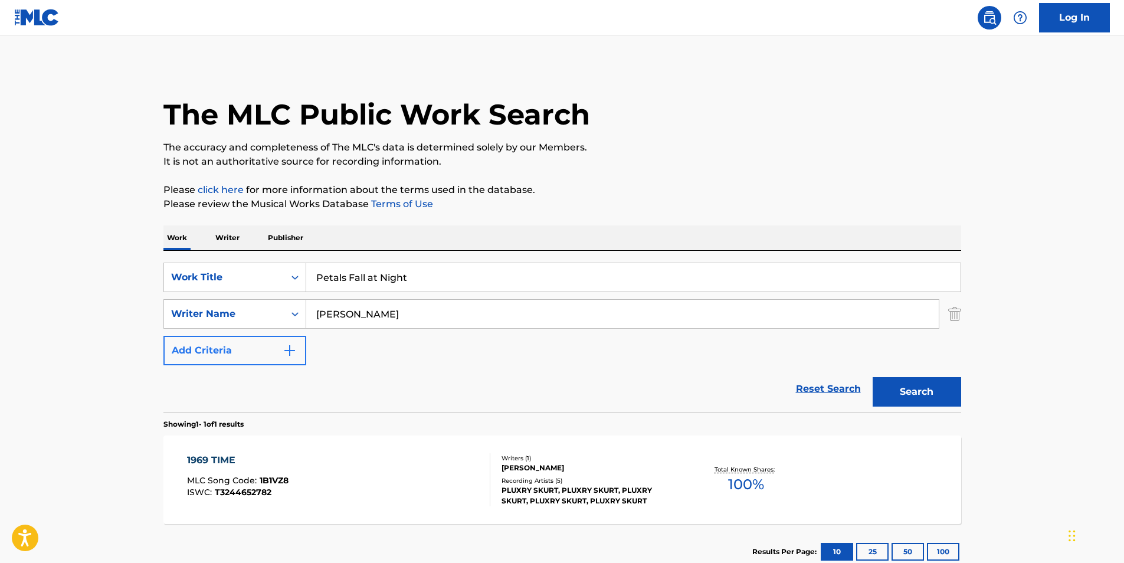
click at [208, 344] on div "SearchWithCriteria76b517dc-745f-4658-9c4a-80c237623184 Work Title Petals Fall a…" at bounding box center [562, 314] width 798 height 103
paste input "Reiki Healing Music Ensemble"
click at [873, 396] on button "Search" at bounding box center [917, 392] width 89 height 30
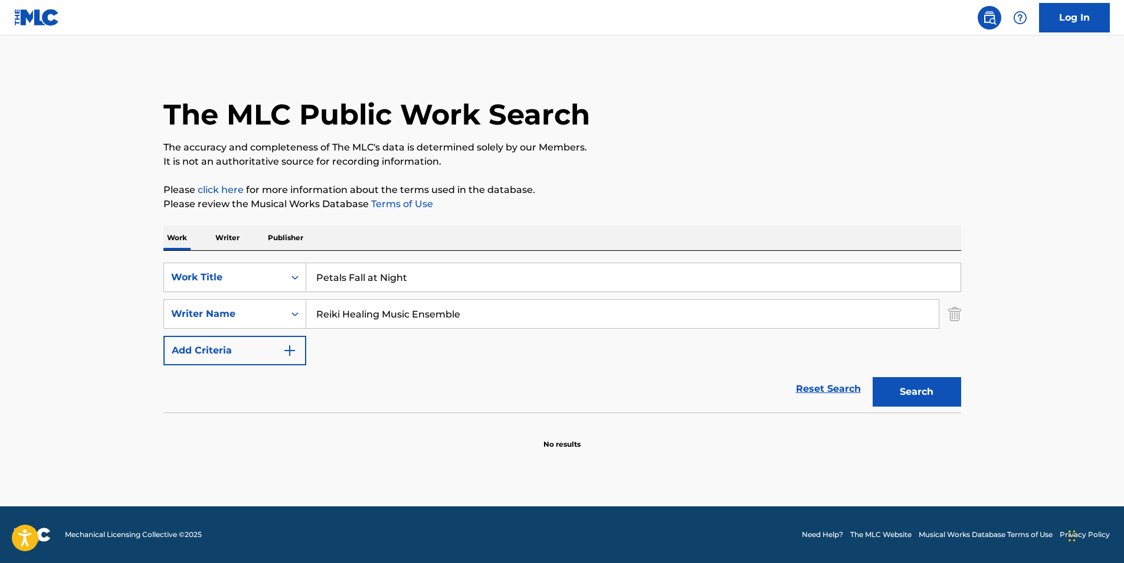
paste input "[PERSON_NAME] [PERSON_NAME]"
drag, startPoint x: 398, startPoint y: 323, endPoint x: 115, endPoint y: 333, distance: 282.8
click at [112, 333] on main "The MLC Public Work Search The accuracy and completeness of The MLC's data is d…" at bounding box center [562, 270] width 1124 height 471
type input "[PERSON_NAME] [PERSON_NAME]"
click at [898, 383] on button "Search" at bounding box center [917, 392] width 89 height 30
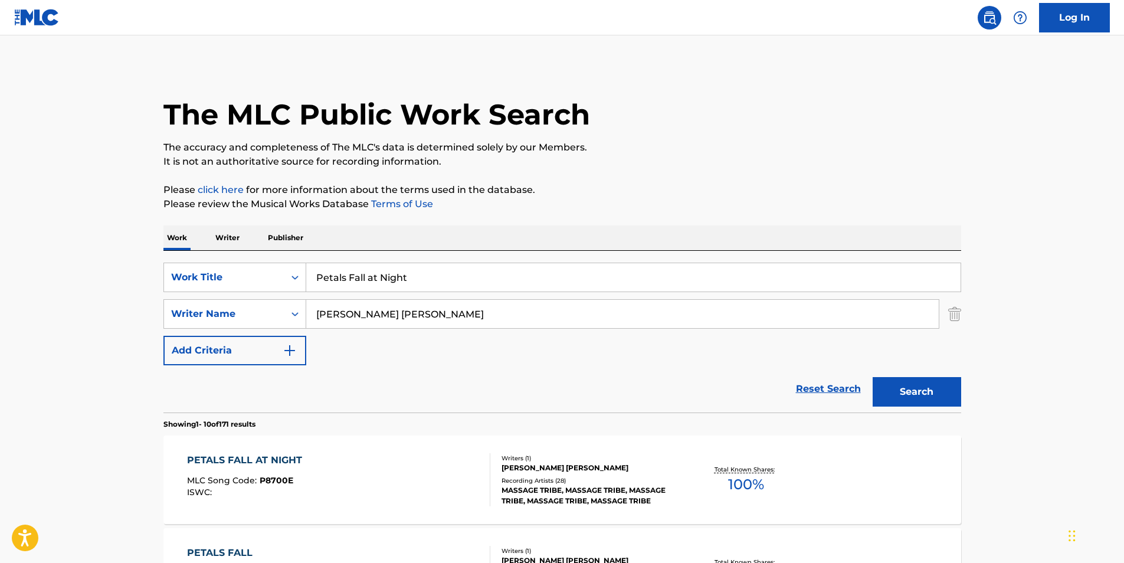
scroll to position [118, 0]
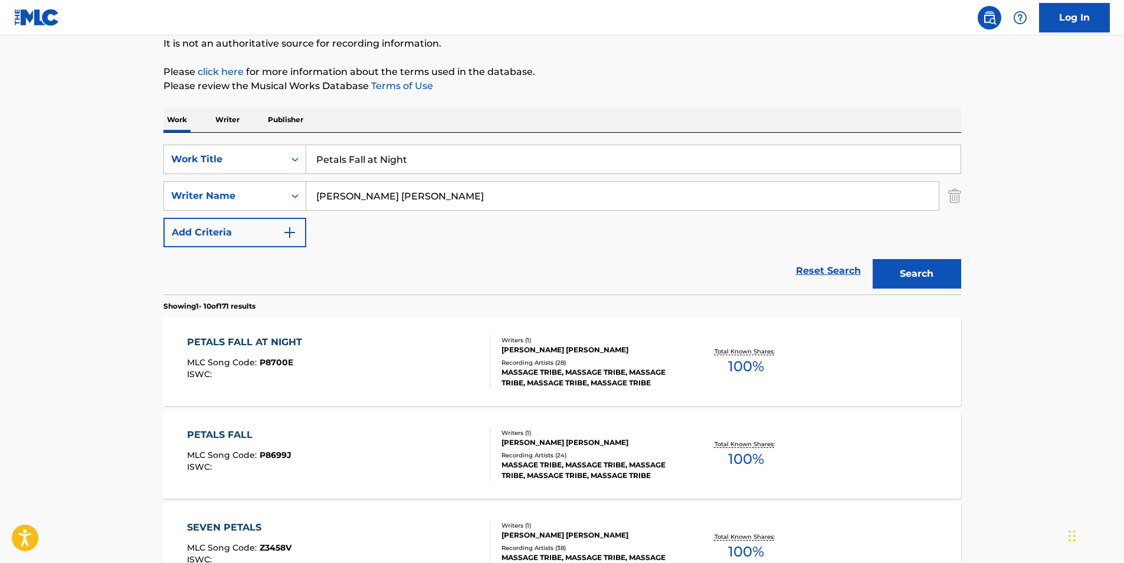
click at [185, 359] on div "PETALS FALL AT NIGHT MLC Song Code : P8700E ISWC : Writers ( 1 ) [PERSON_NAME] …" at bounding box center [562, 361] width 798 height 89
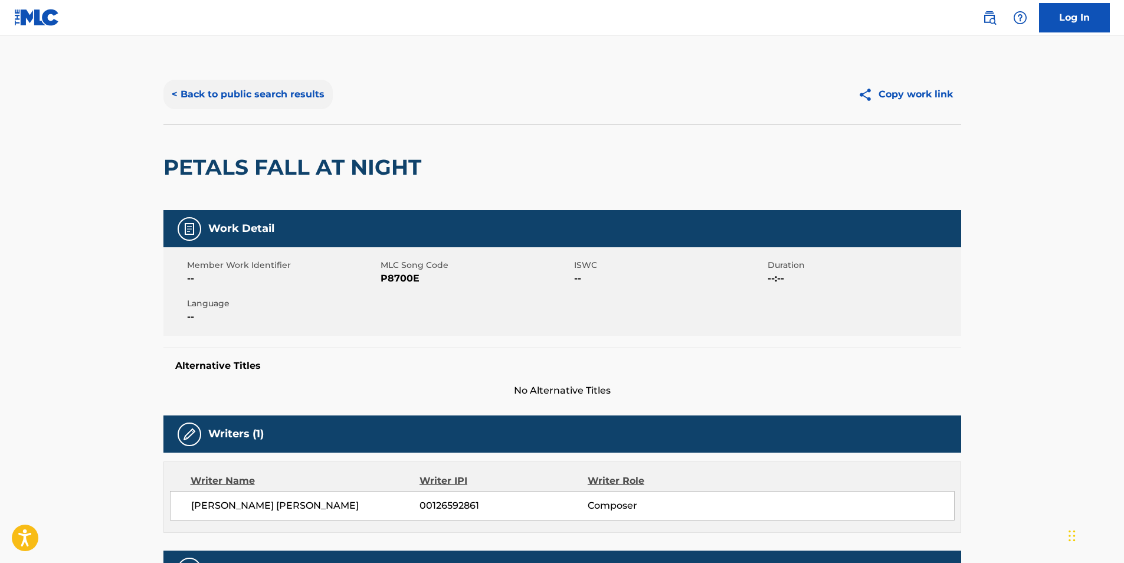
click at [207, 99] on button "< Back to public search results" at bounding box center [247, 95] width 169 height 30
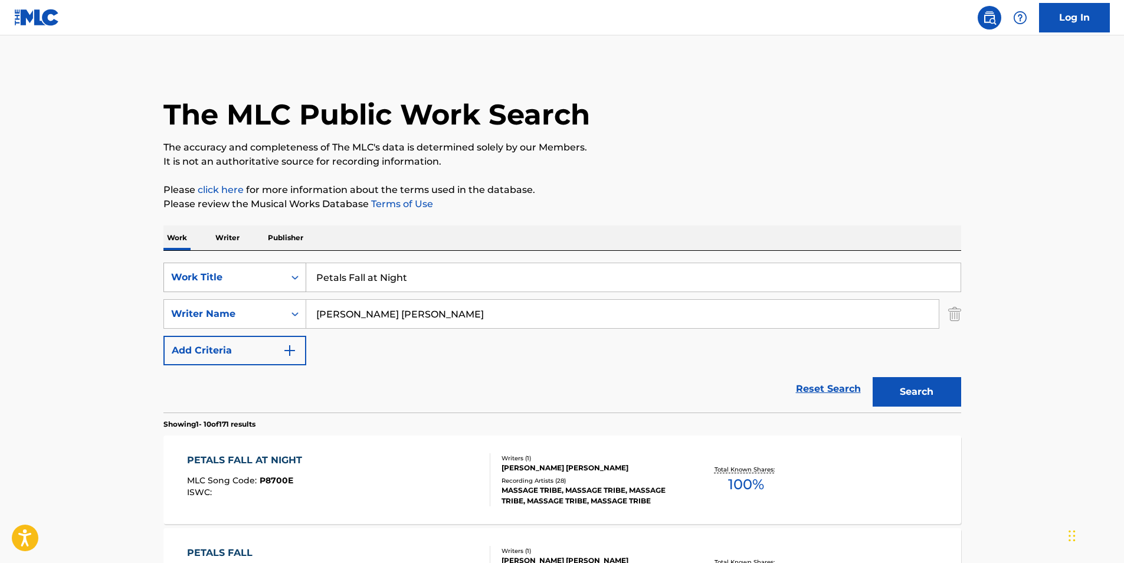
drag, startPoint x: 433, startPoint y: 277, endPoint x: 196, endPoint y: 276, distance: 236.0
click at [186, 281] on div "SearchWithCriteria76b517dc-745f-4658-9c4a-80c237623184 Work Title Petals Fall a…" at bounding box center [562, 278] width 798 height 30
paste input "Emotional Level"
type input "Emotional Level"
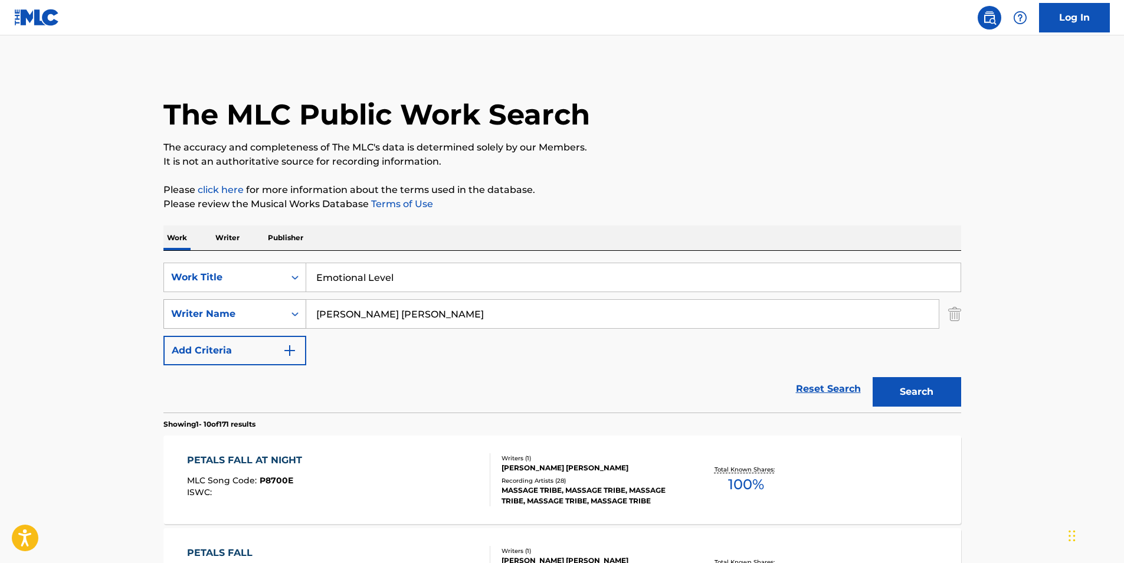
drag, startPoint x: 270, startPoint y: 322, endPoint x: 207, endPoint y: 323, distance: 63.2
click at [185, 323] on div "SearchWithCriteriae3782f5a-b78e-4740-be2a-09694e289767 Writer Name [PERSON_NAME…" at bounding box center [562, 314] width 798 height 30
paste input "Meditation"
drag, startPoint x: 913, startPoint y: 394, endPoint x: 919, endPoint y: 394, distance: 6.5
click at [913, 394] on button "Search" at bounding box center [917, 392] width 89 height 30
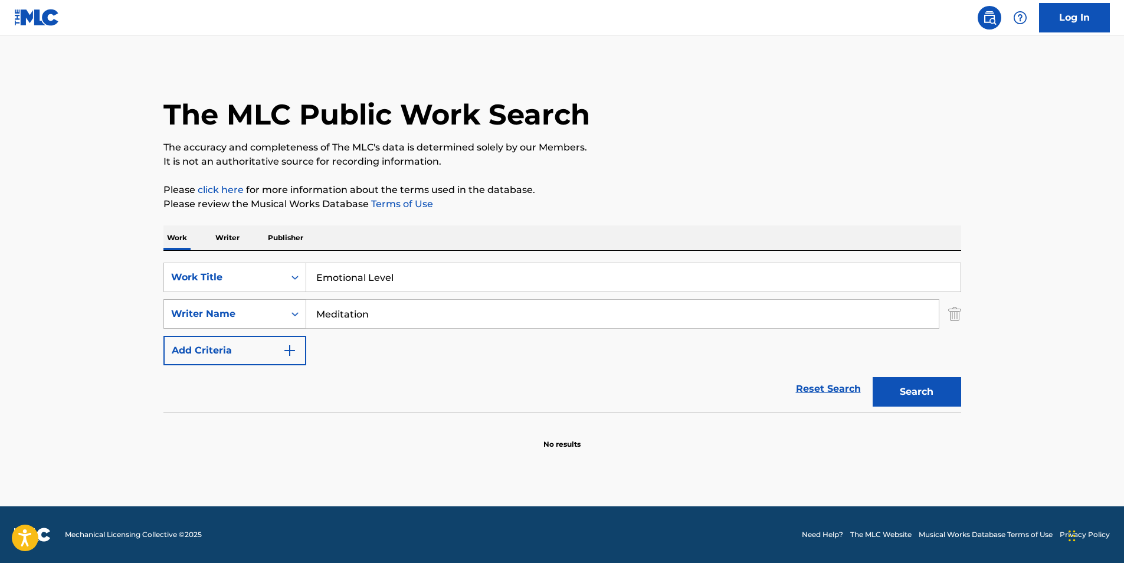
drag, startPoint x: 425, startPoint y: 312, endPoint x: 220, endPoint y: 326, distance: 206.4
click at [220, 326] on div "SearchWithCriteriae3782f5a-b78e-4740-be2a-09694e289767 Writer Name Meditation" at bounding box center [562, 314] width 798 height 30
paste input "[PERSON_NAME] [PERSON_NAME]"
type input "[PERSON_NAME] [PERSON_NAME]"
drag, startPoint x: 771, startPoint y: 185, endPoint x: 815, endPoint y: 270, distance: 95.3
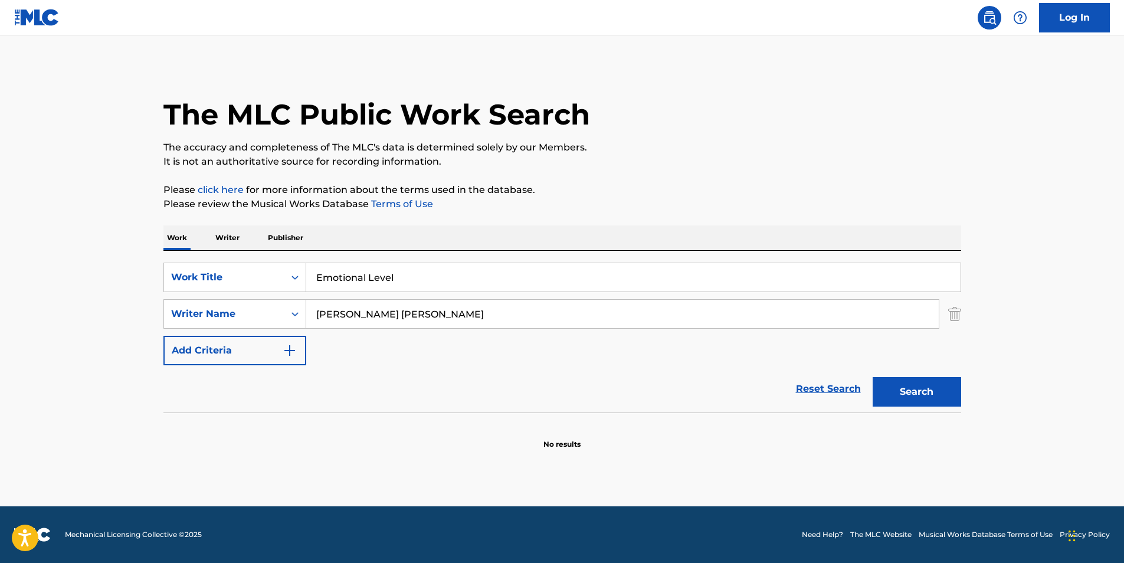
click at [771, 185] on p "Please click here for more information about the terms used in the database." at bounding box center [562, 190] width 798 height 14
click at [905, 394] on button "Search" at bounding box center [917, 392] width 89 height 30
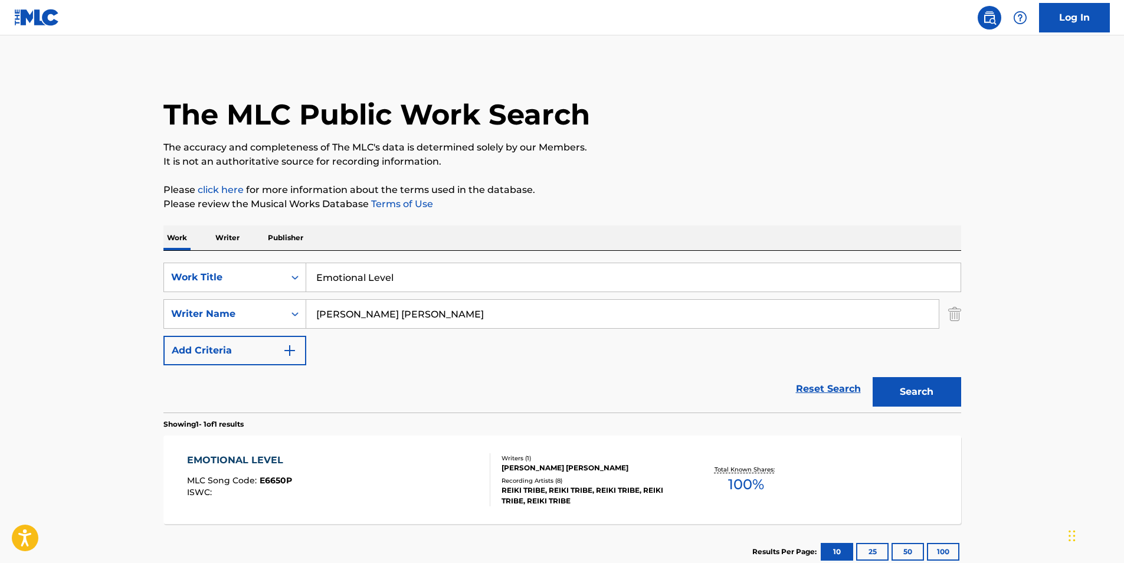
click at [244, 470] on div "EMOTIONAL LEVEL MLC Song Code : E6650P ISWC :" at bounding box center [239, 479] width 105 height 53
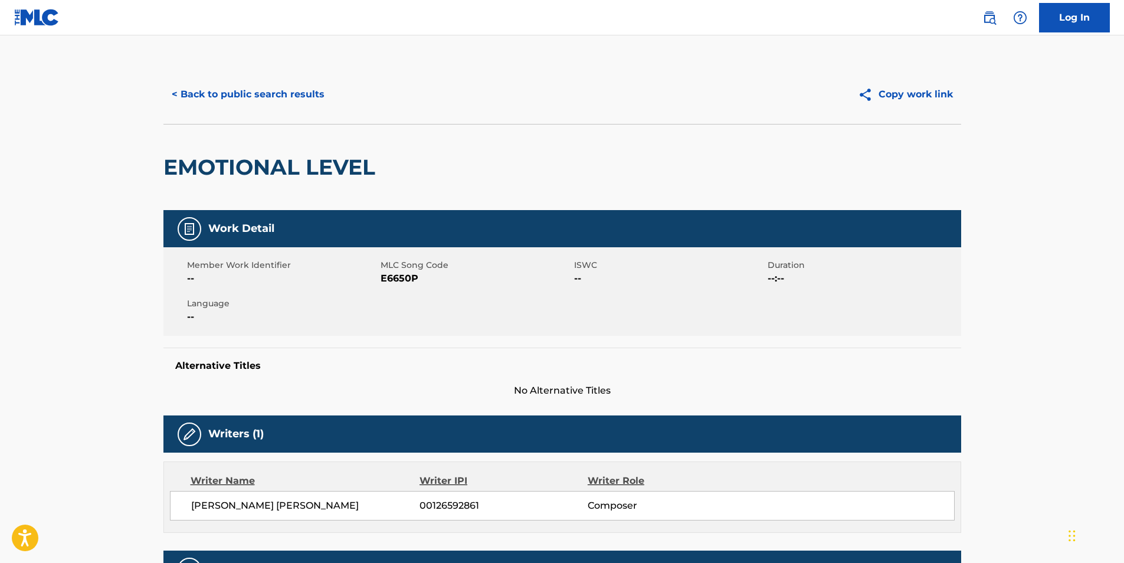
scroll to position [413, 0]
